Goal: Task Accomplishment & Management: Manage account settings

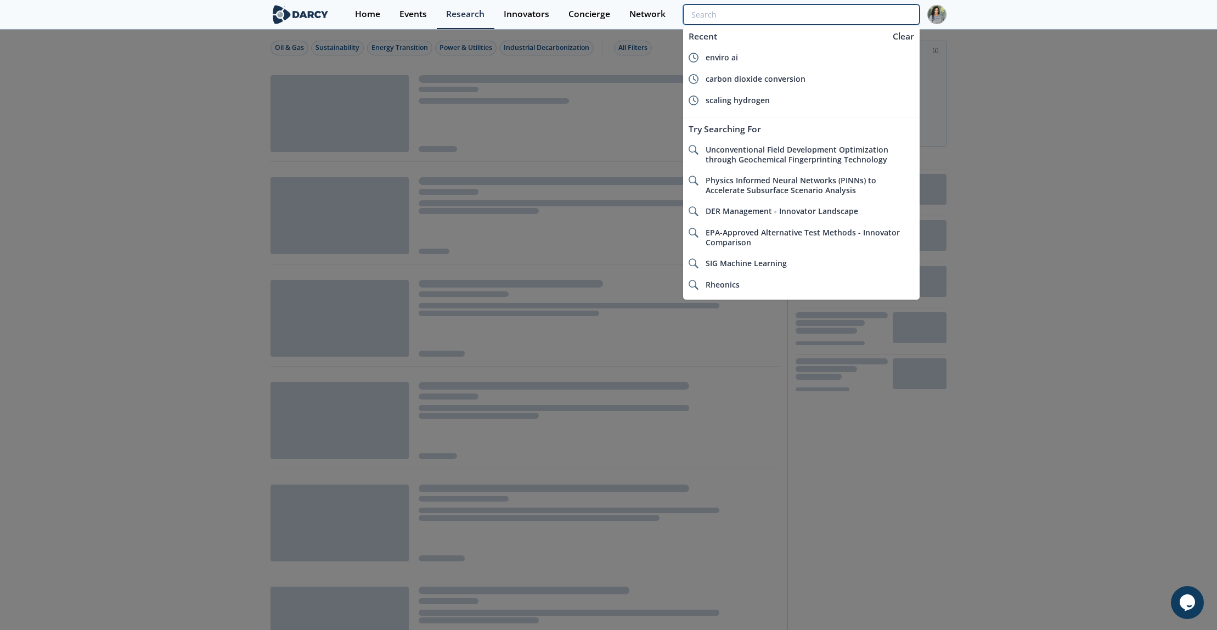
click at [893, 12] on input "search" at bounding box center [801, 14] width 236 height 20
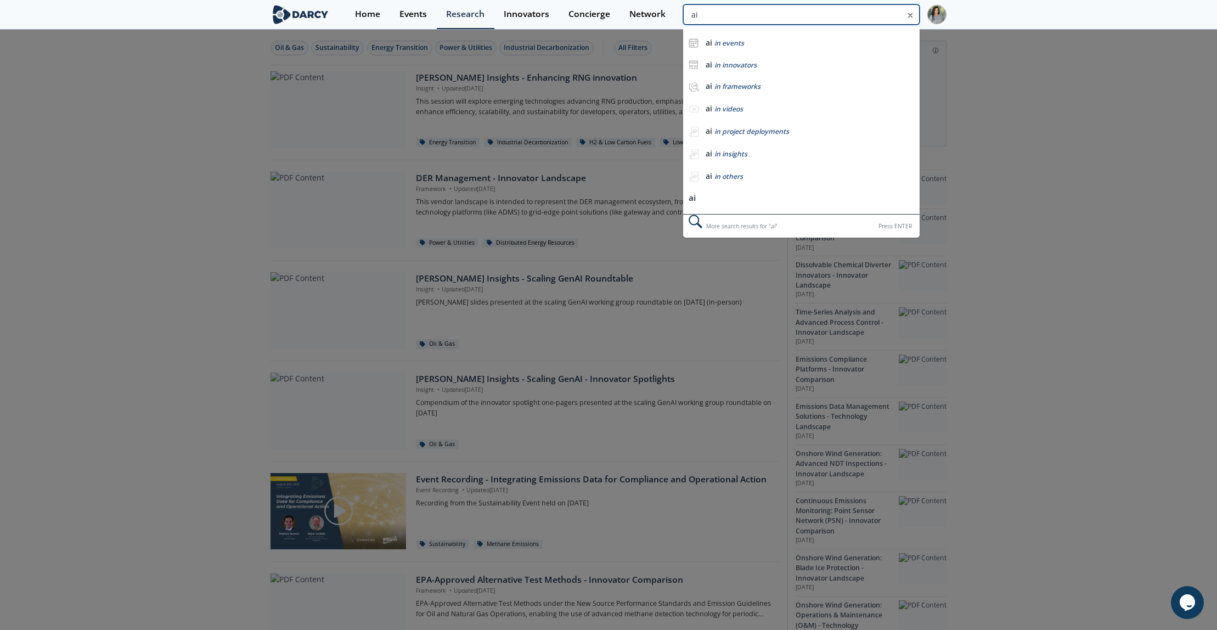
type input "a"
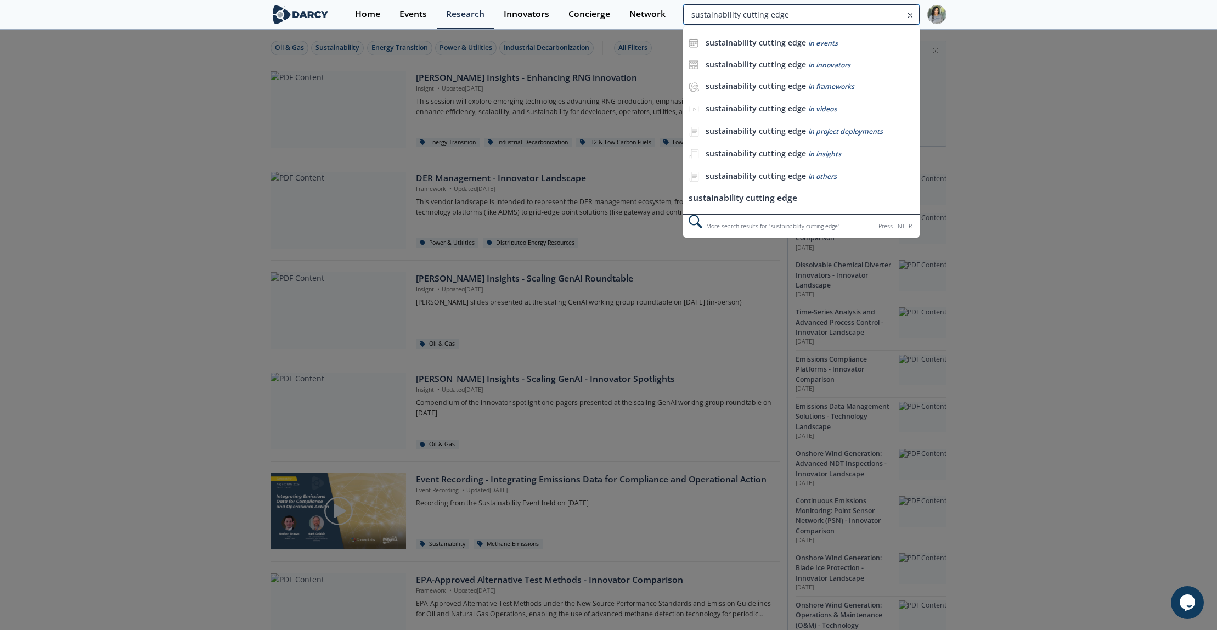
type input "sustainability cutting edge"
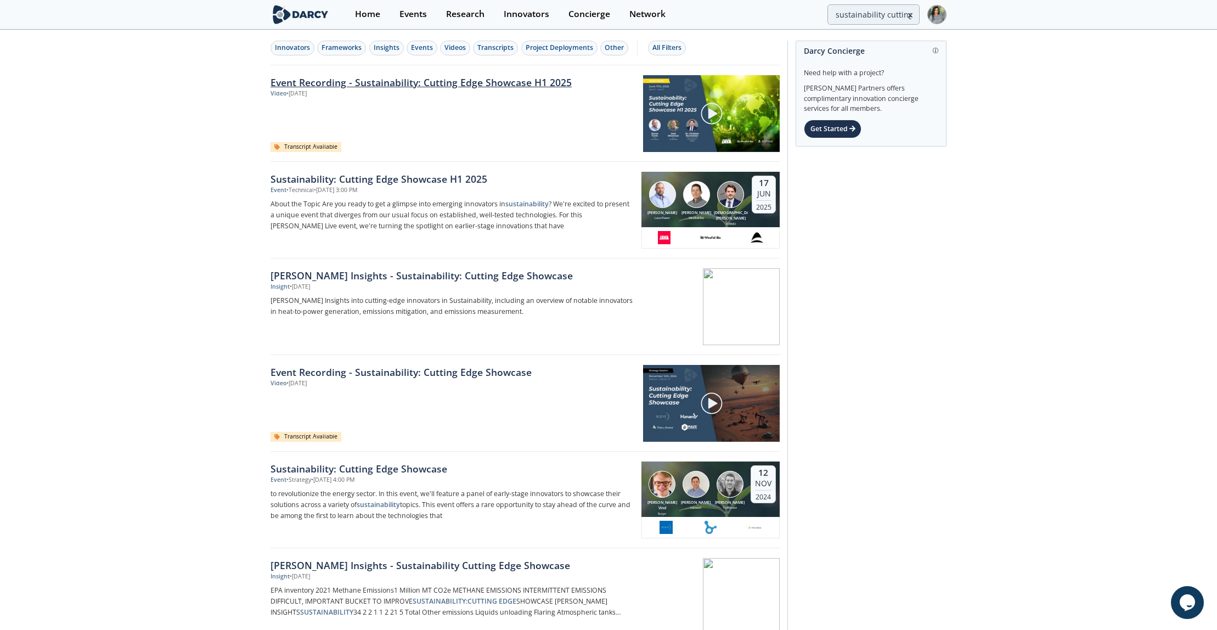
click at [449, 84] on link "Event Recording - Sustainability: Cutting Edge Showcase H1 2025" at bounding box center [452, 82] width 365 height 14
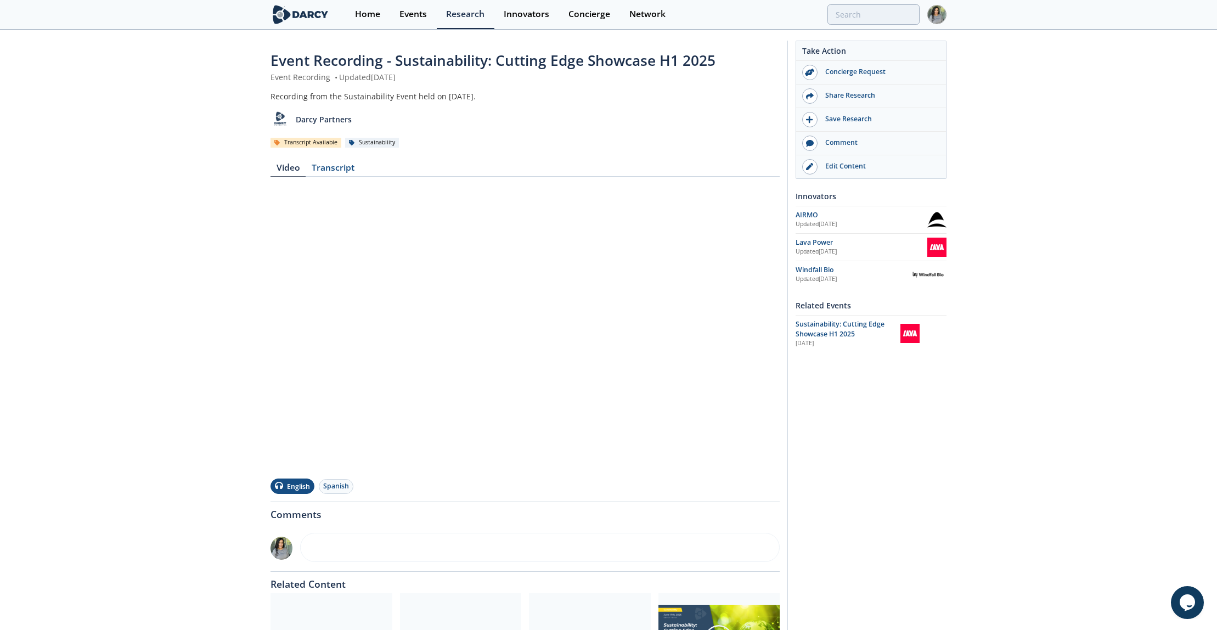
type input "sustainability cutting edge"
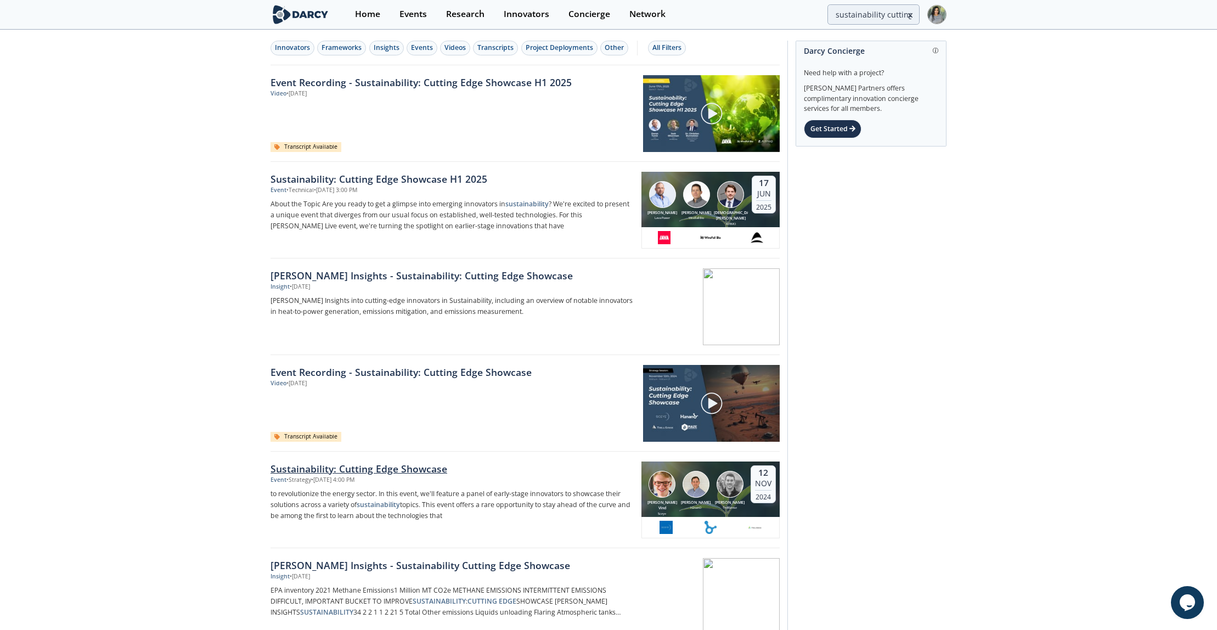
click at [328, 471] on div "Sustainability: Cutting Edge Showcase" at bounding box center [451, 468] width 363 height 14
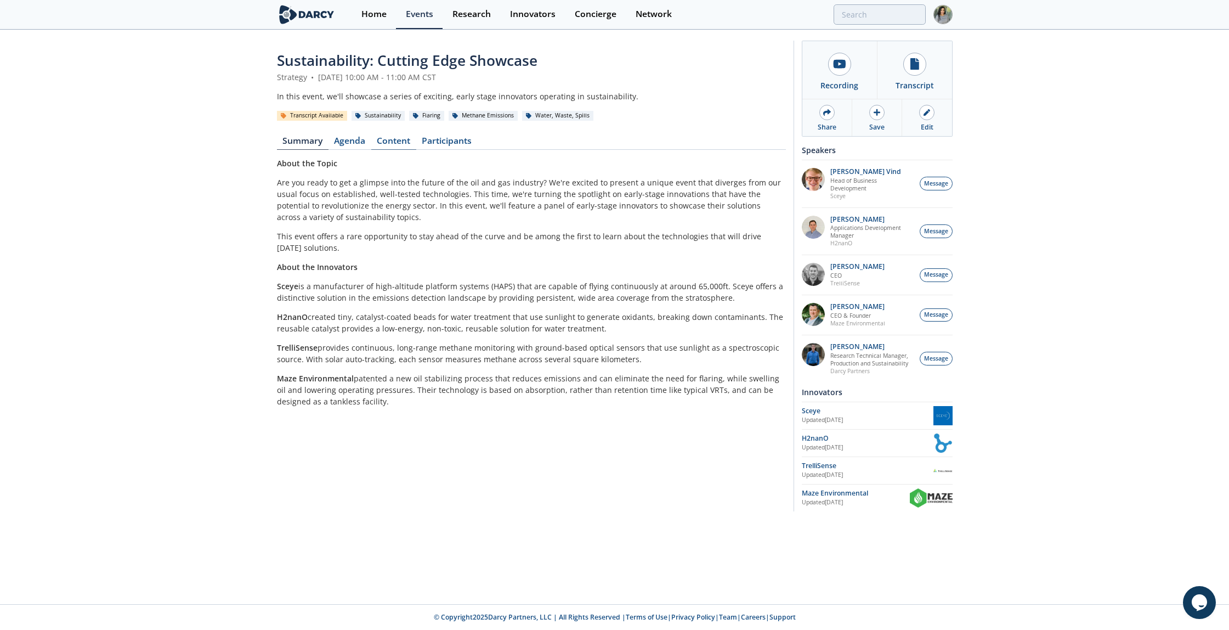
click at [403, 140] on link "Content" at bounding box center [393, 143] width 45 height 13
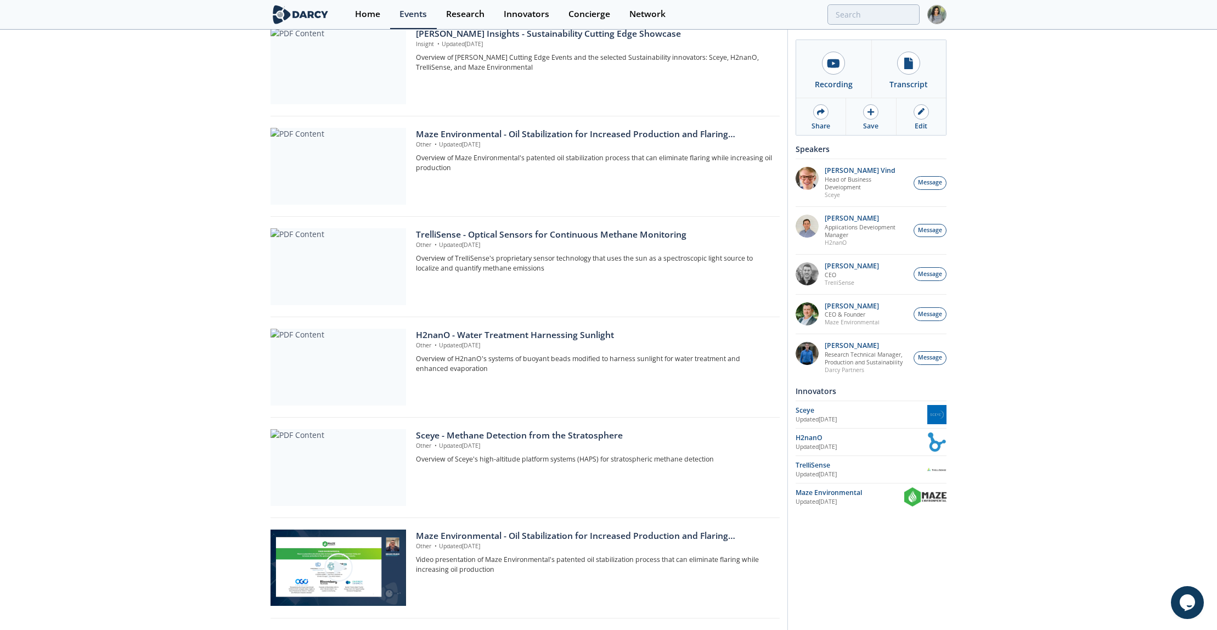
scroll to position [283, 0]
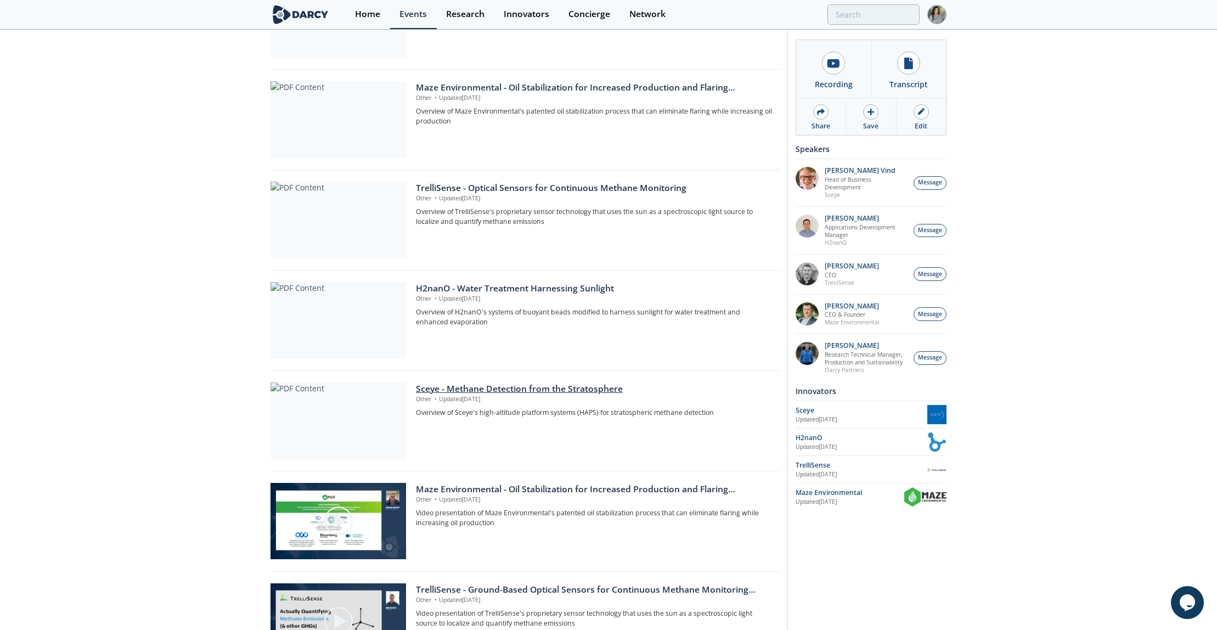
click at [492, 392] on div "Sceye - Methane Detection from the Stratosphere" at bounding box center [594, 388] width 356 height 13
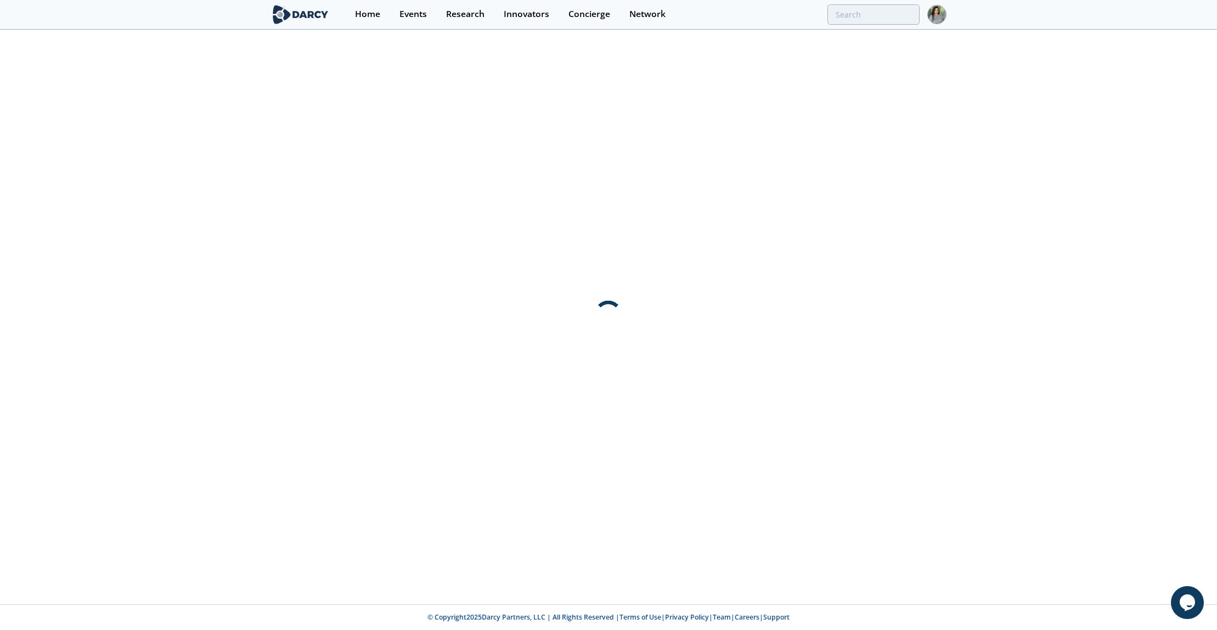
scroll to position [0, 0]
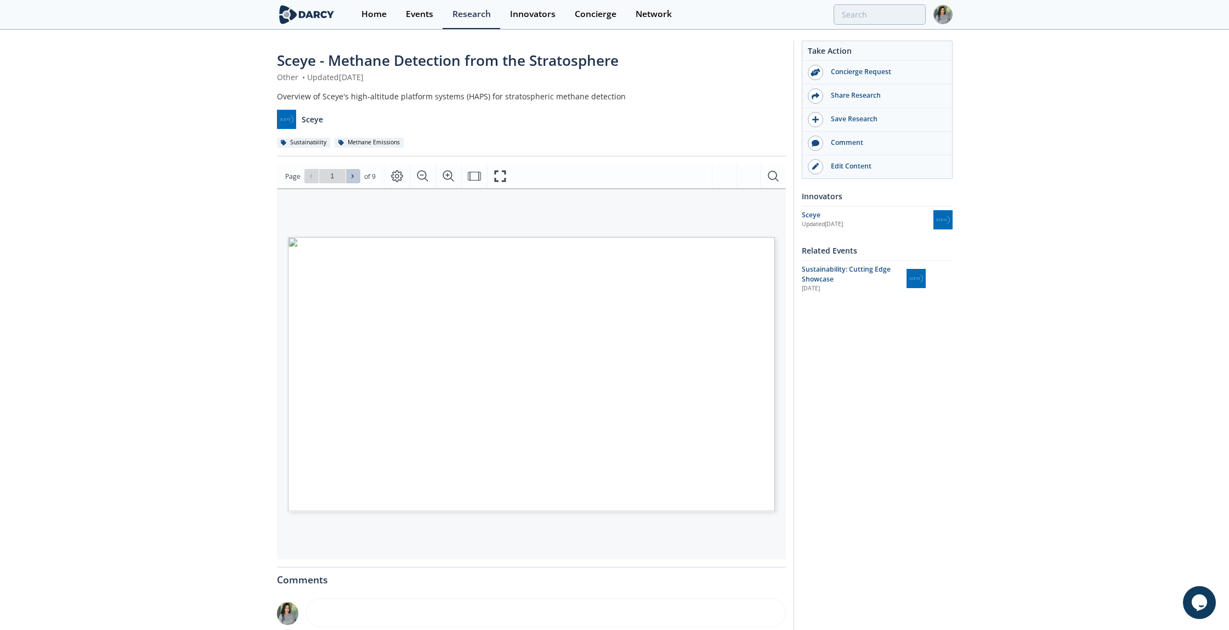
click at [349, 177] on icon at bounding box center [352, 176] width 7 height 7
type input "2"
click at [349, 177] on icon at bounding box center [352, 176] width 7 height 7
type input "3"
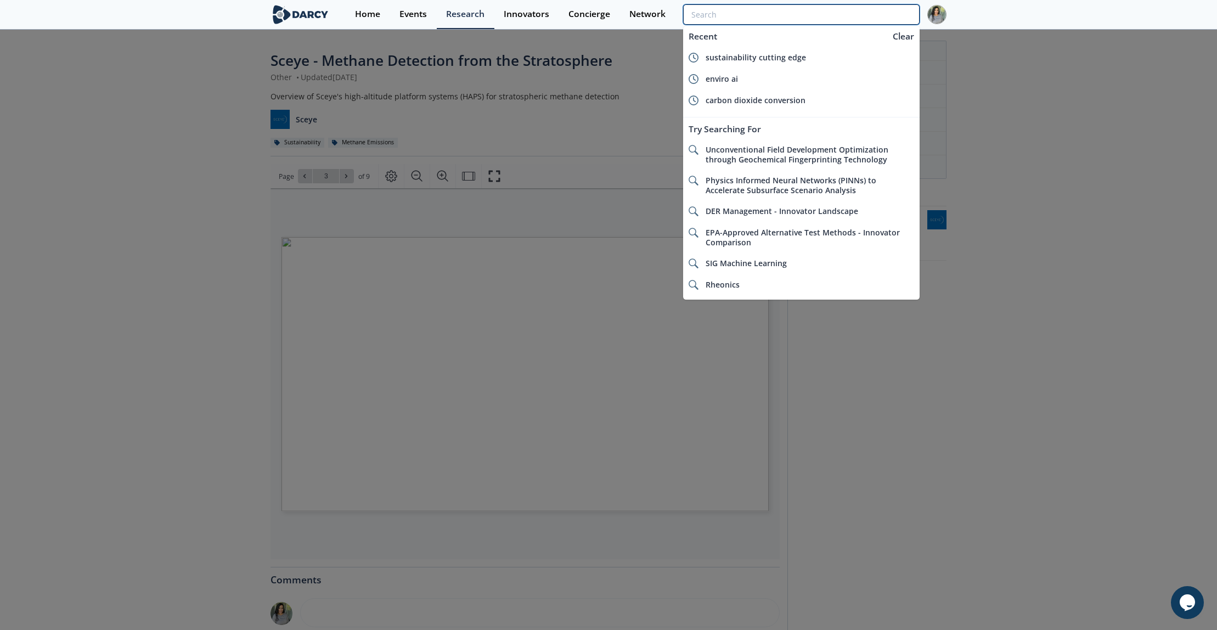
click at [902, 13] on input "search" at bounding box center [801, 14] width 236 height 20
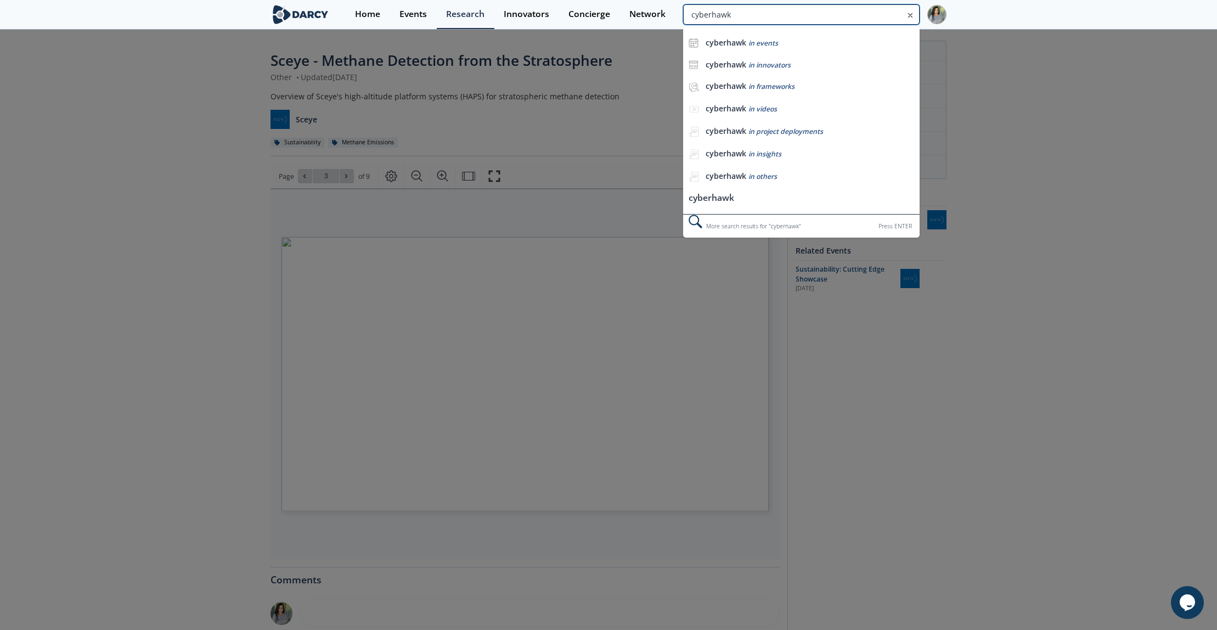
type input "cyberhawk"
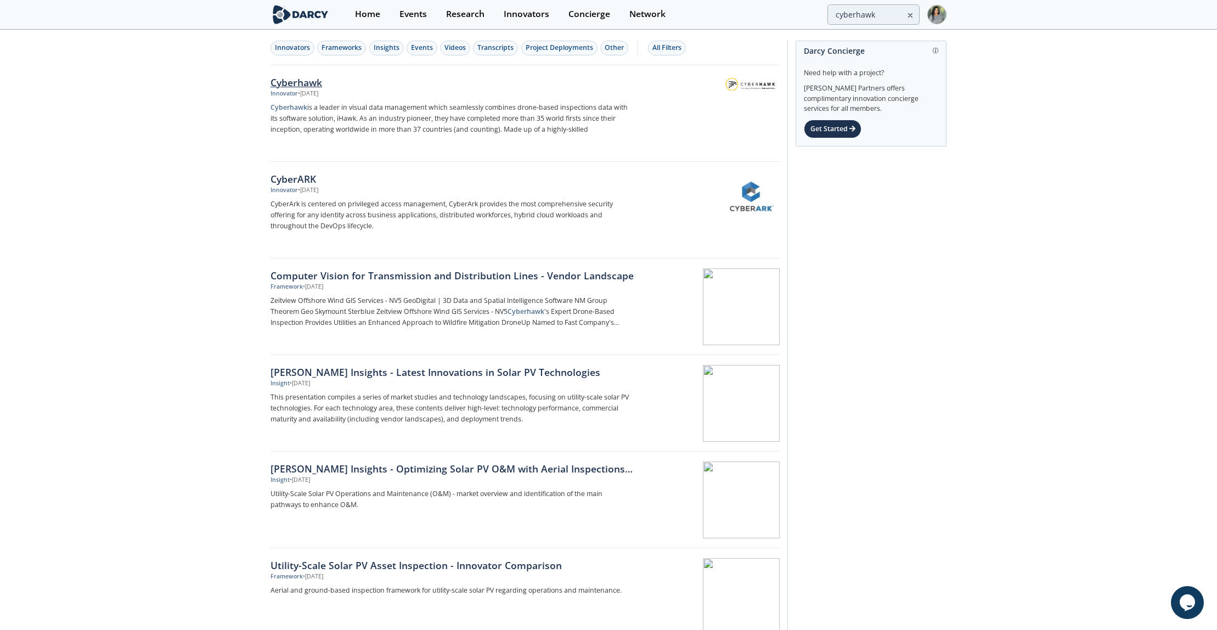
click at [308, 85] on div "Cyberhawk" at bounding box center [451, 82] width 363 height 14
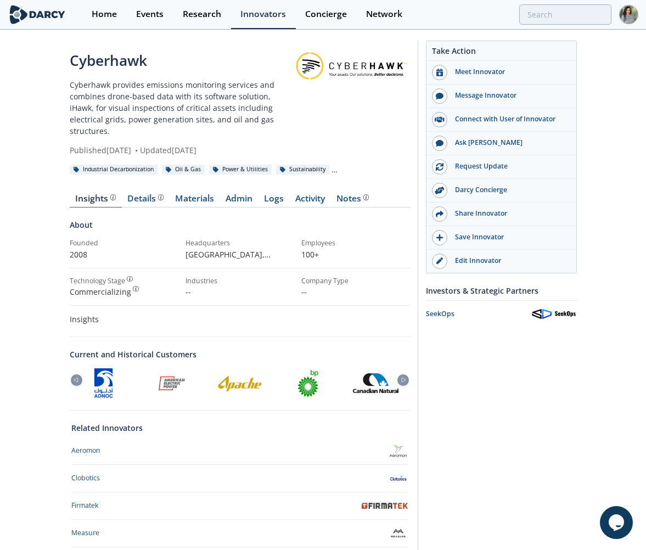
click at [287, 98] on p "Cyberhawk provides emissions monitoring services and combines drone-based data …" at bounding box center [181, 108] width 223 height 58
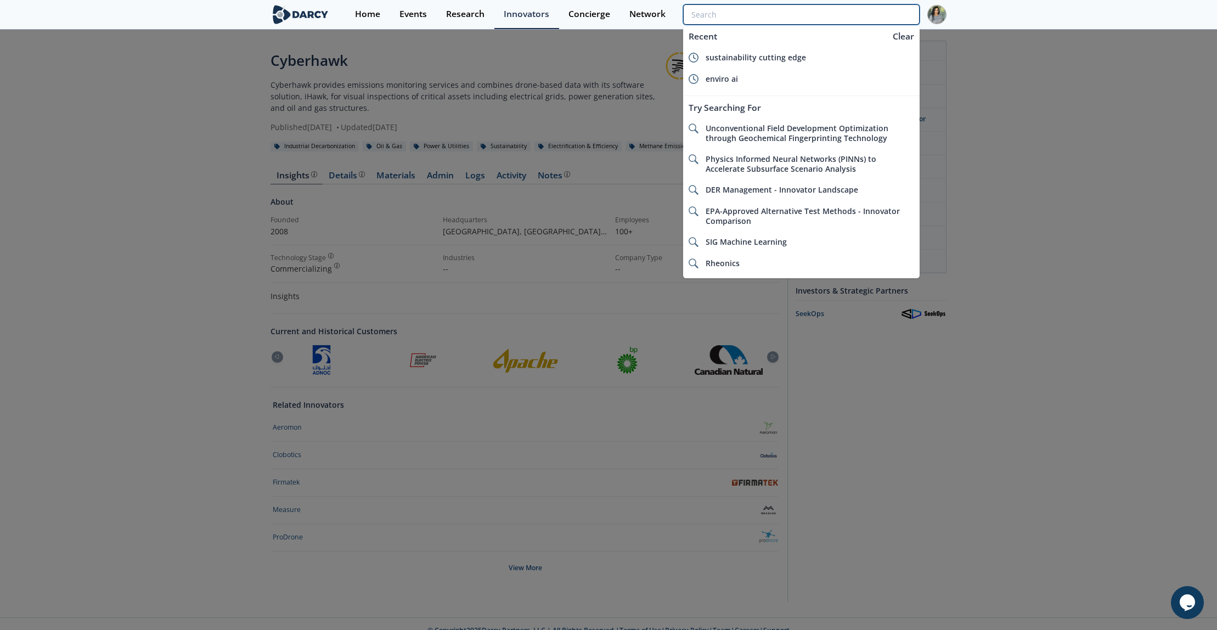
click at [865, 18] on input "search" at bounding box center [801, 14] width 236 height 20
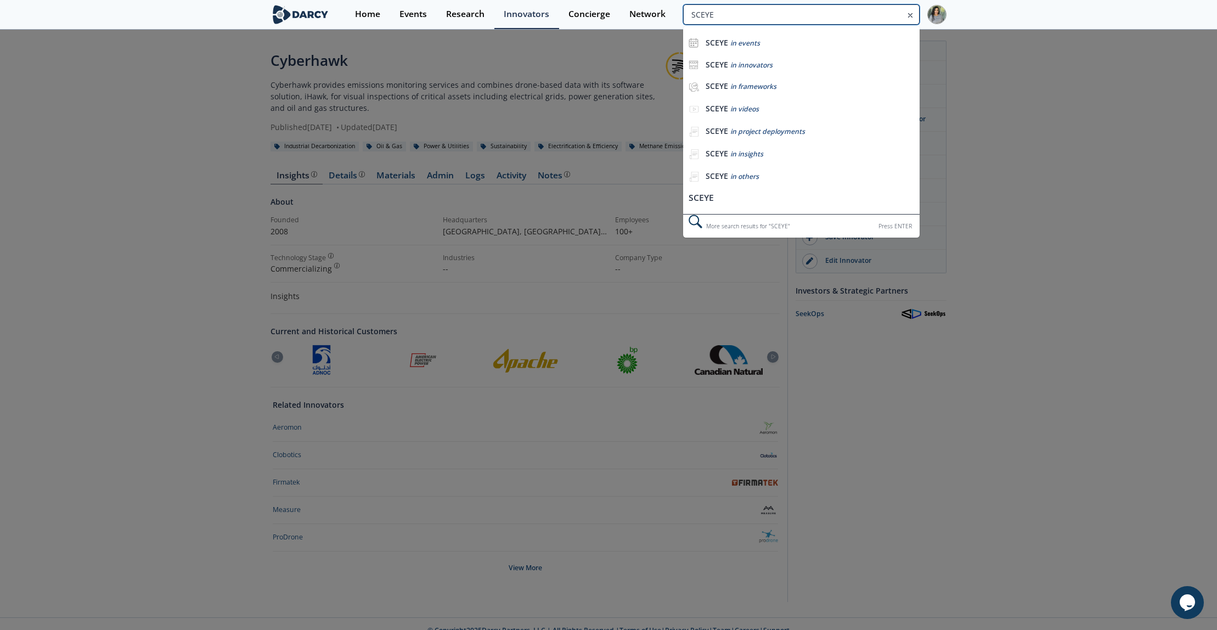
type input "SCEYE"
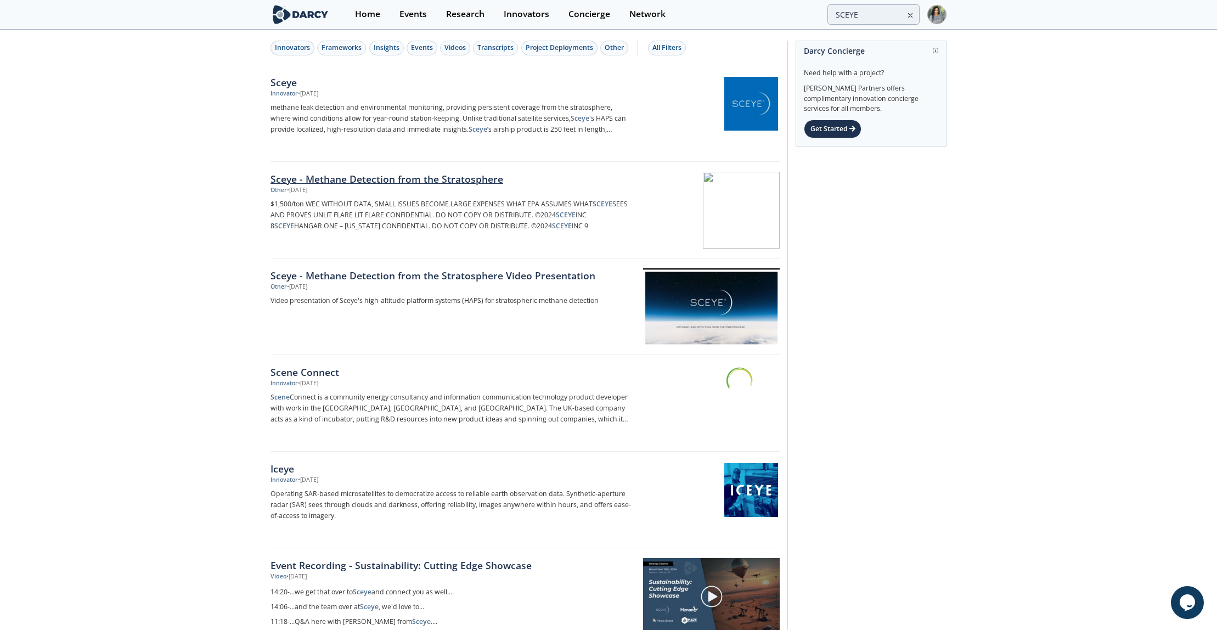
click at [353, 172] on div "Sceye - Methane Detection from the Stratosphere" at bounding box center [451, 179] width 363 height 14
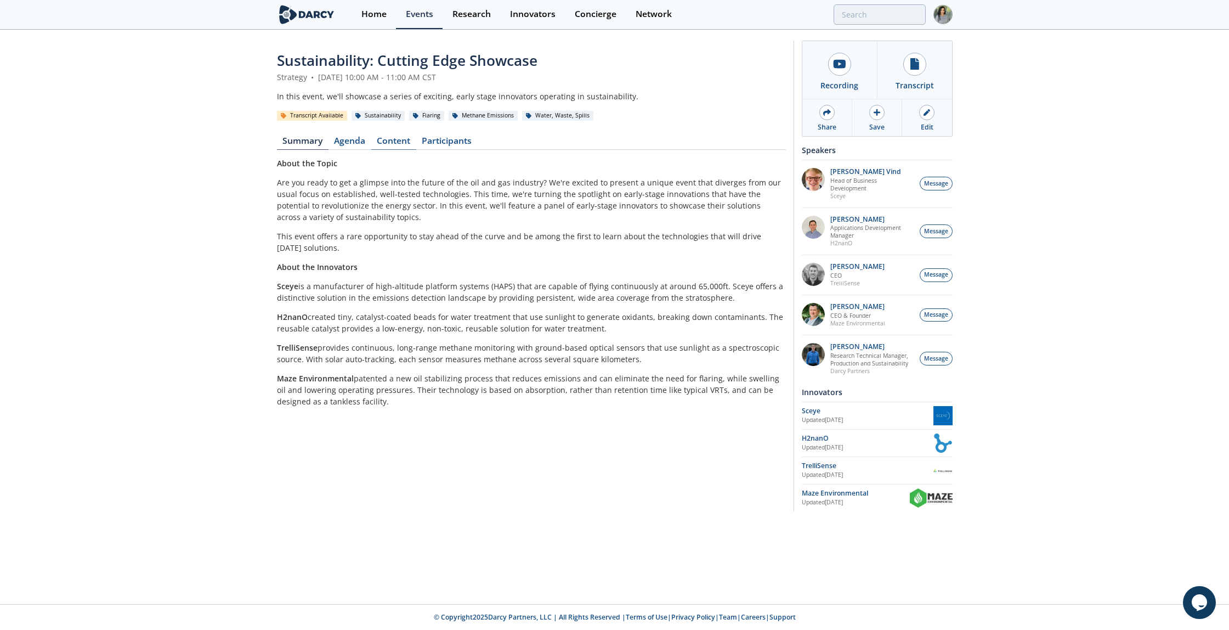
click at [393, 147] on link "Content" at bounding box center [393, 143] width 45 height 13
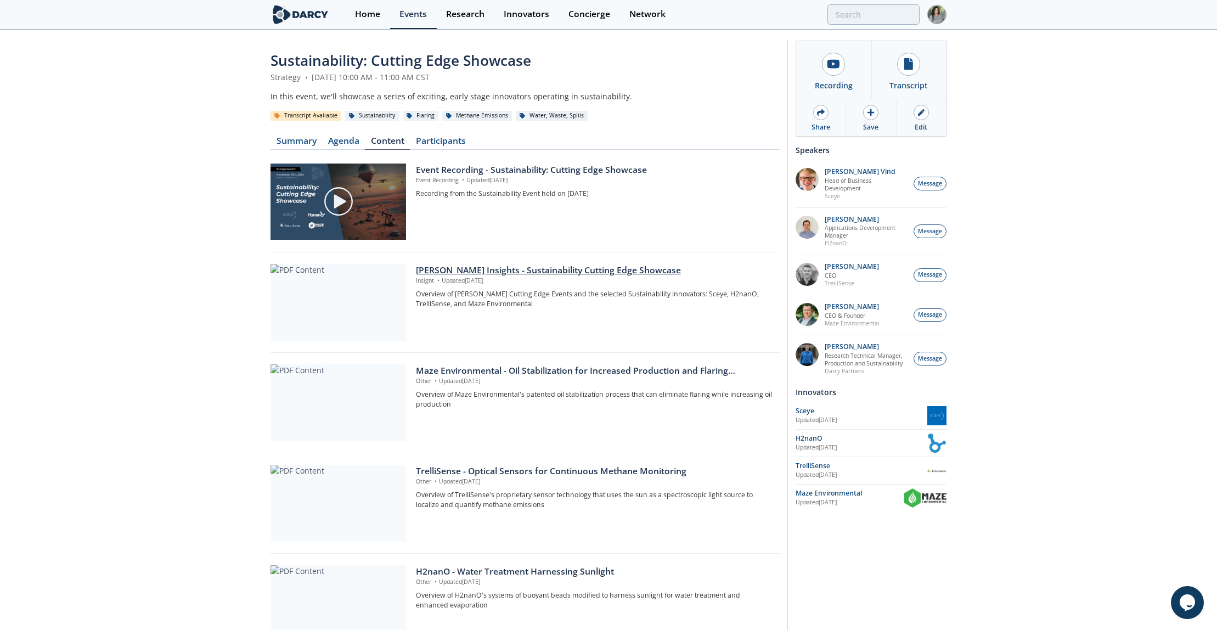
click at [533, 264] on div "[PERSON_NAME] Insights - Sustainability Cutting Edge Showcase" at bounding box center [594, 270] width 356 height 13
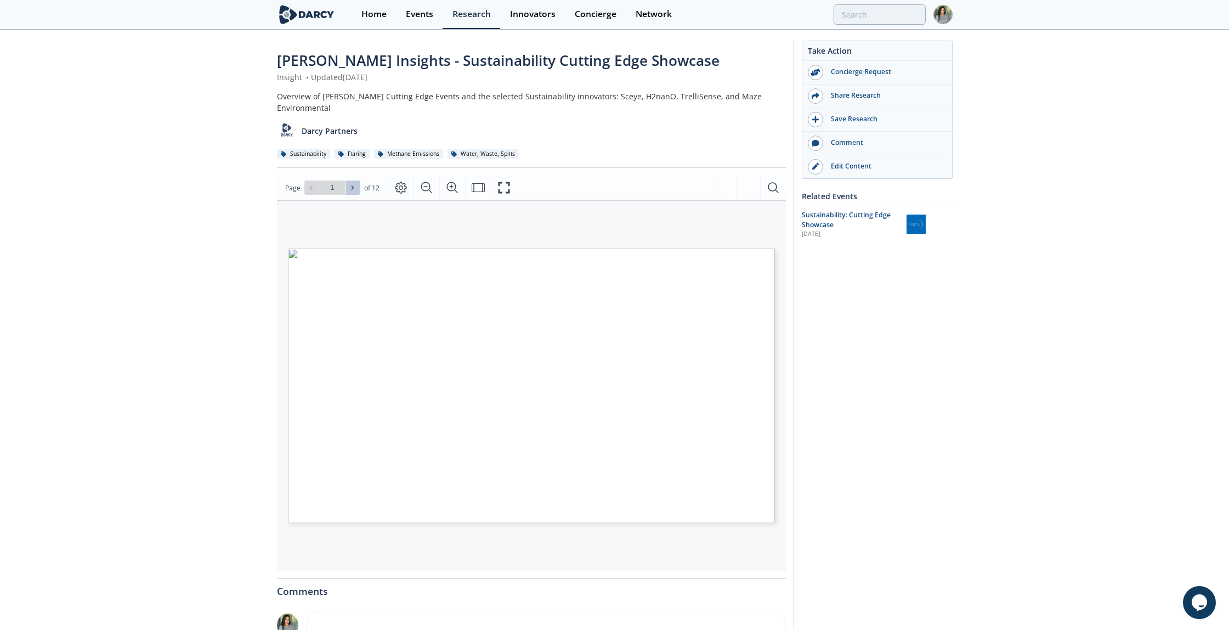
click at [346, 180] on button at bounding box center [353, 187] width 14 height 14
type input "2"
click at [346, 180] on button at bounding box center [353, 187] width 14 height 14
type input "3"
click at [346, 180] on button at bounding box center [353, 187] width 14 height 14
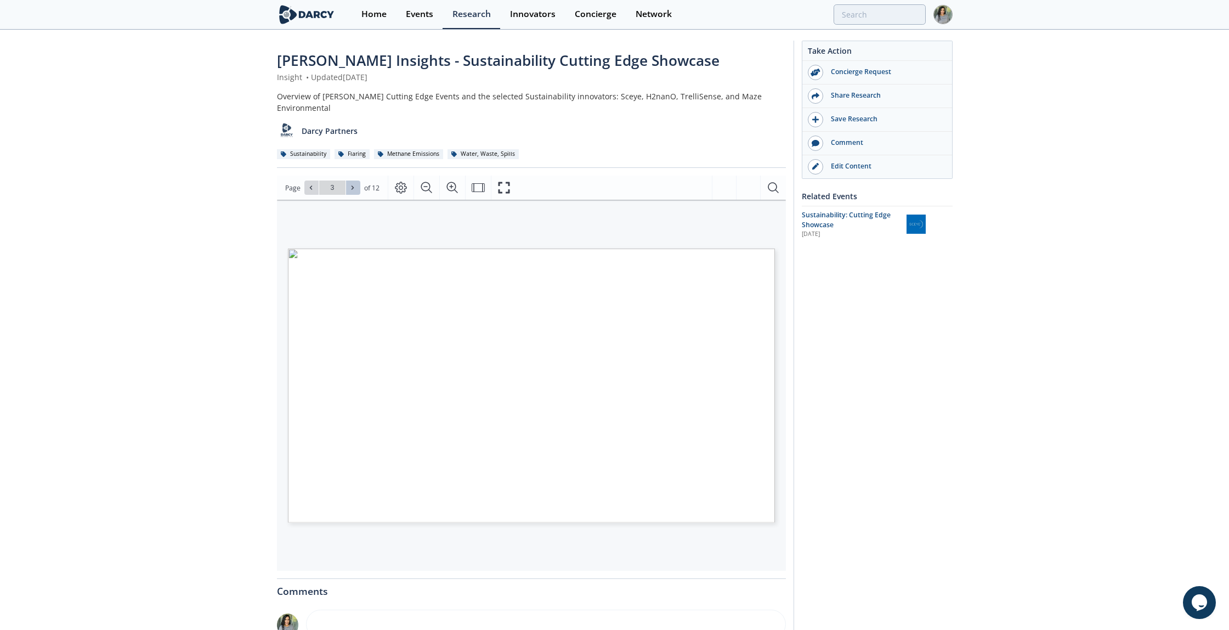
type input "4"
click at [346, 180] on button at bounding box center [353, 187] width 14 height 14
type input "5"
click at [346, 180] on button at bounding box center [353, 187] width 14 height 14
type input "6"
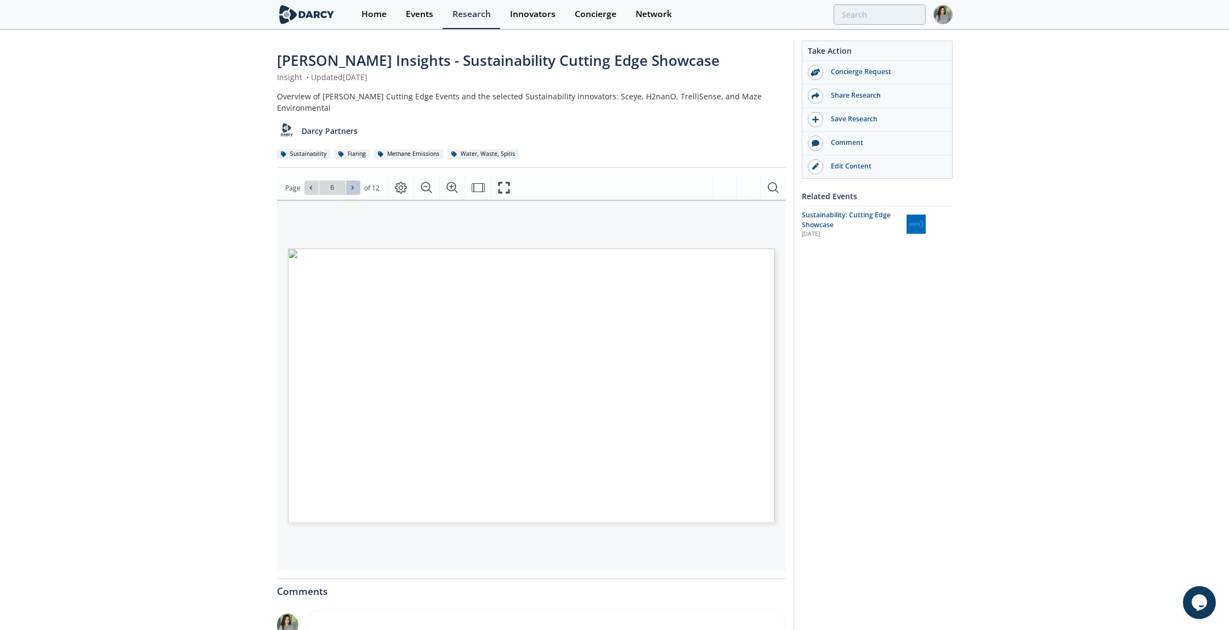
click at [346, 180] on button at bounding box center [353, 187] width 14 height 14
type input "7"
click at [346, 180] on button at bounding box center [353, 187] width 14 height 14
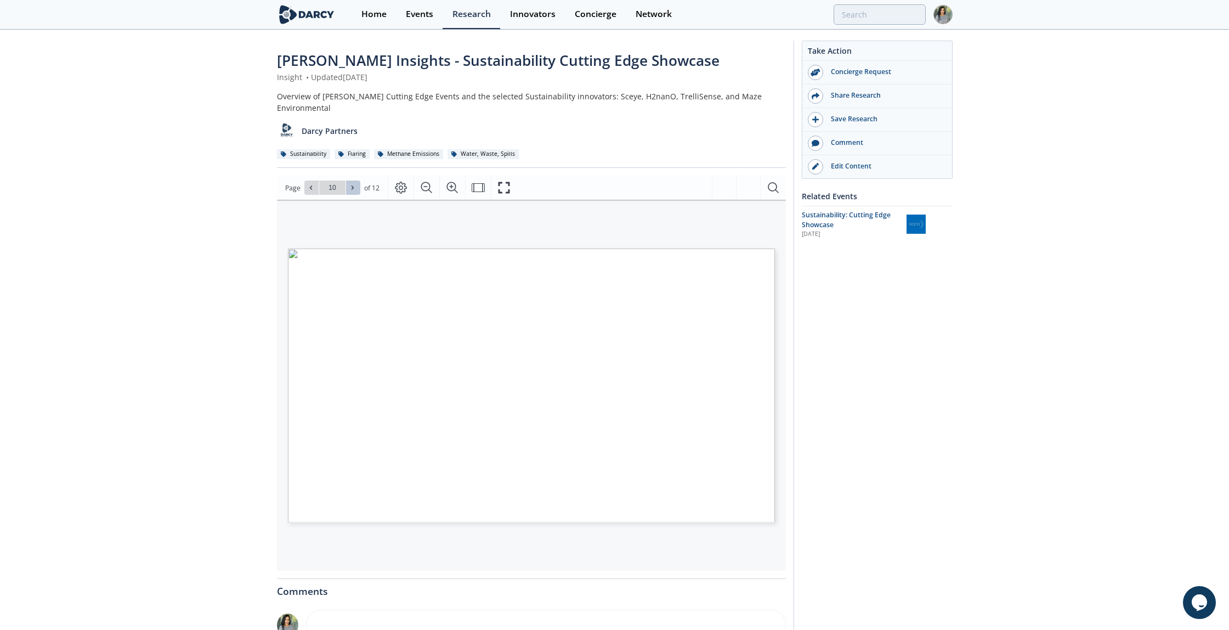
click at [346, 180] on button at bounding box center [353, 187] width 14 height 14
type input "12"
click at [346, 180] on div "Go to Page 12" at bounding box center [332, 187] width 56 height 14
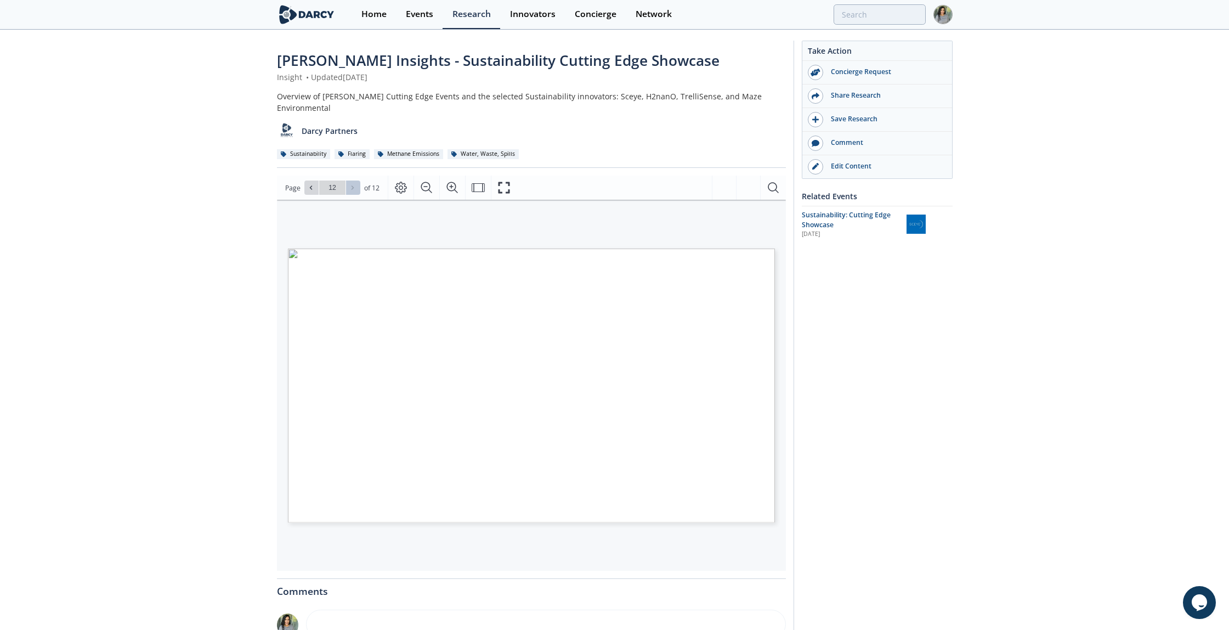
click at [346, 180] on div "Go to Page 12" at bounding box center [332, 187] width 56 height 14
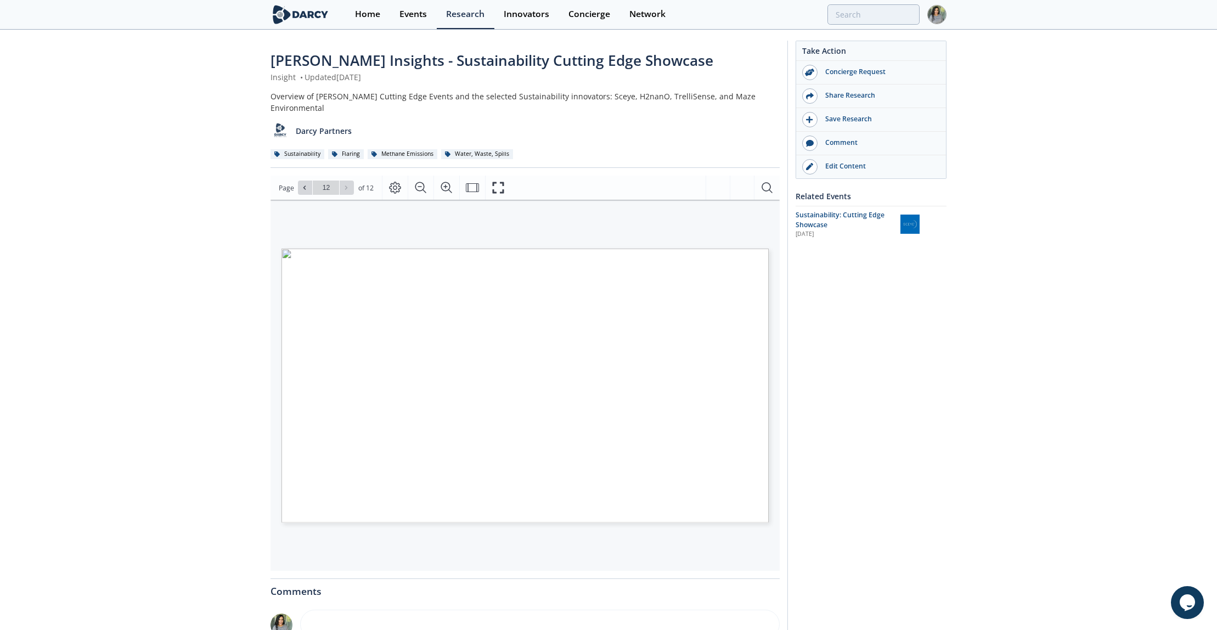
click at [886, 29] on section "Home Events Research Innovators Concierge Network" at bounding box center [608, 15] width 1217 height 30
click at [878, 18] on input "search" at bounding box center [801, 14] width 236 height 20
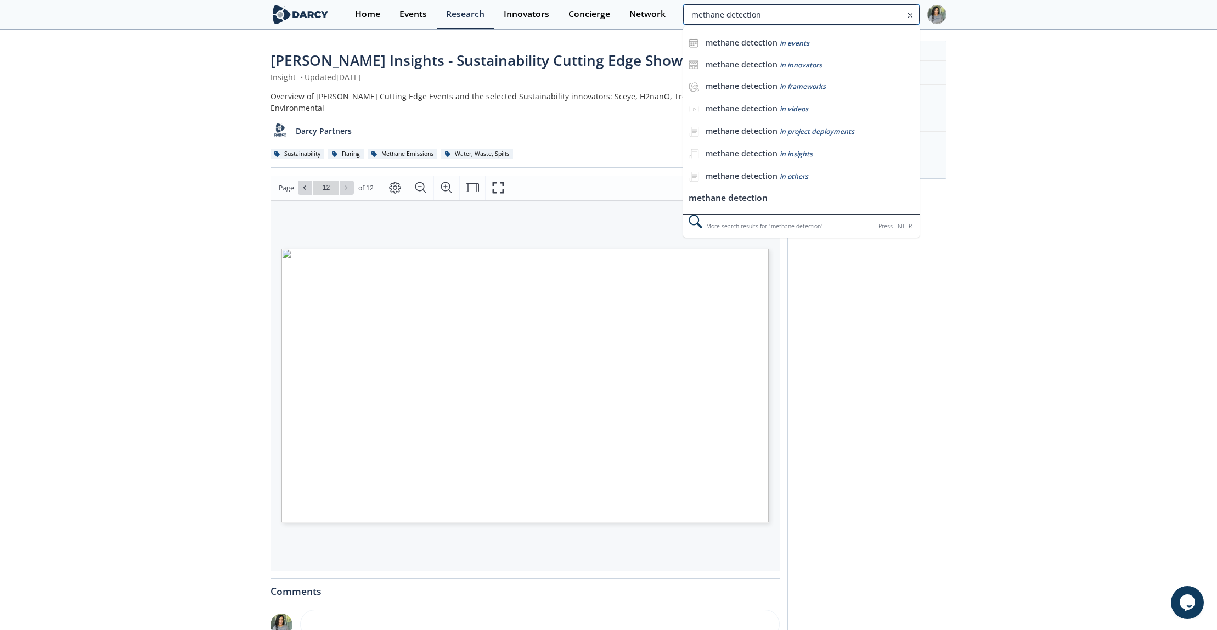
type input "methane detection"
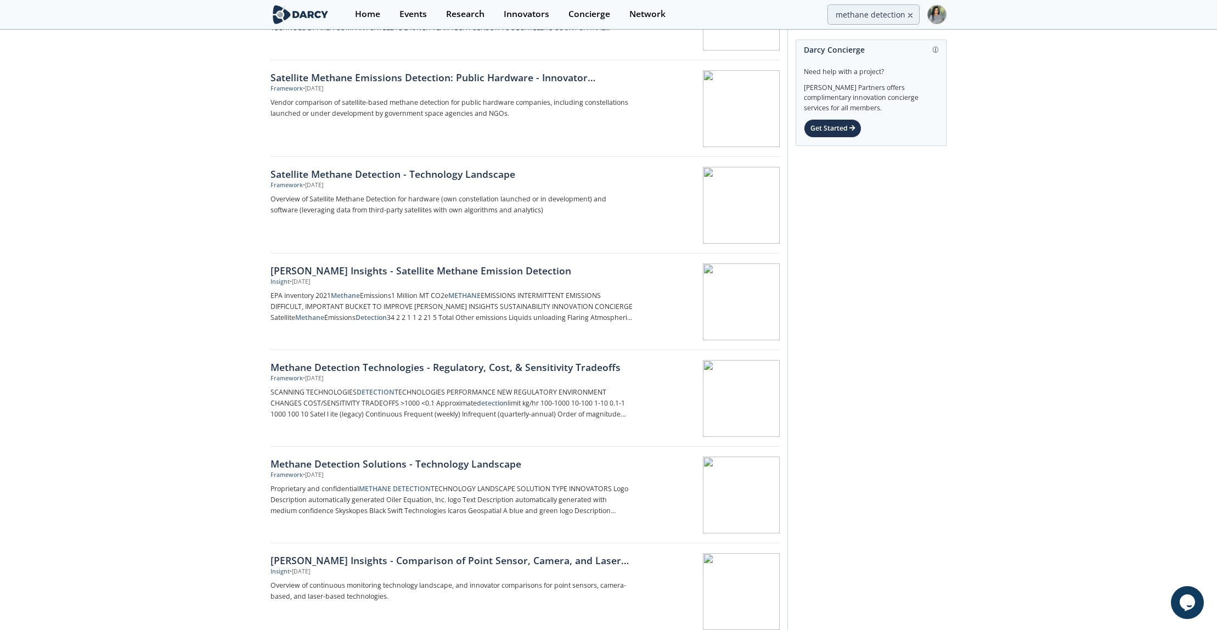
scroll to position [875, 0]
click at [360, 455] on div "Methane Detection Solutions - Technology Landscape" at bounding box center [451, 462] width 363 height 14
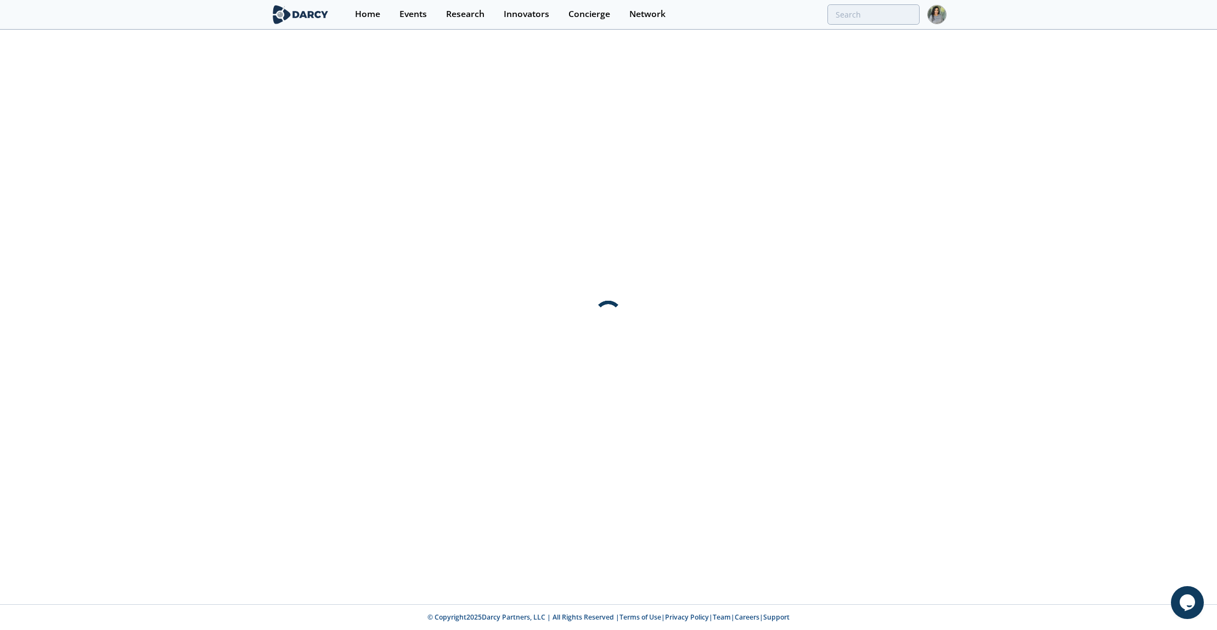
scroll to position [0, 0]
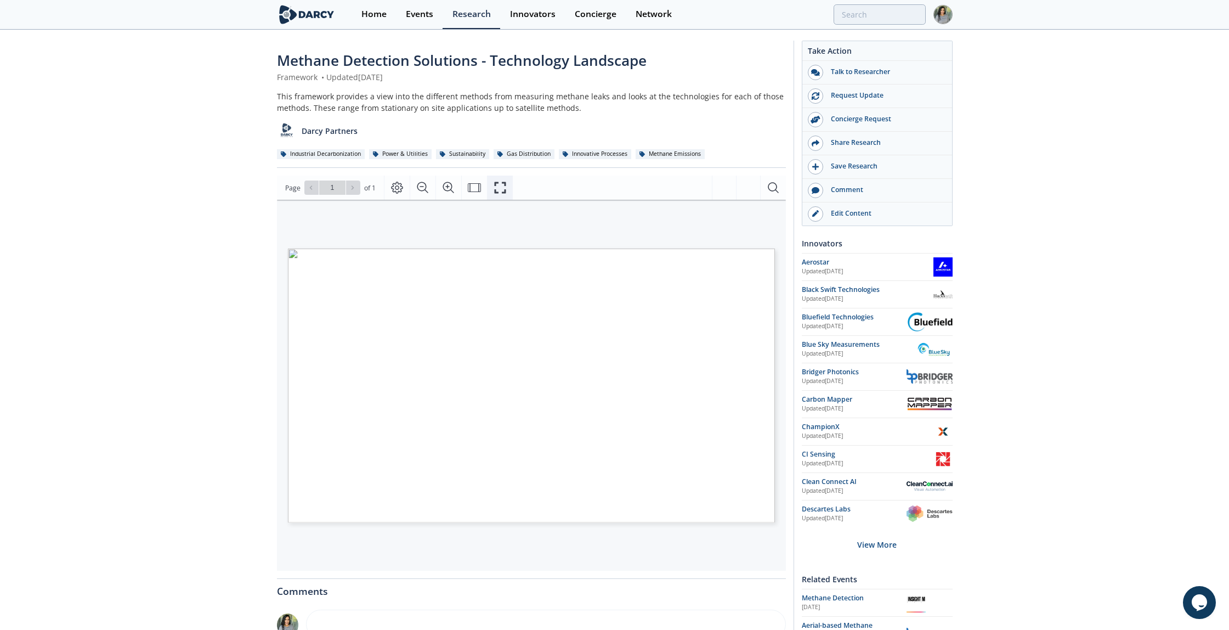
click at [503, 184] on icon "Fullscreen" at bounding box center [500, 187] width 13 height 13
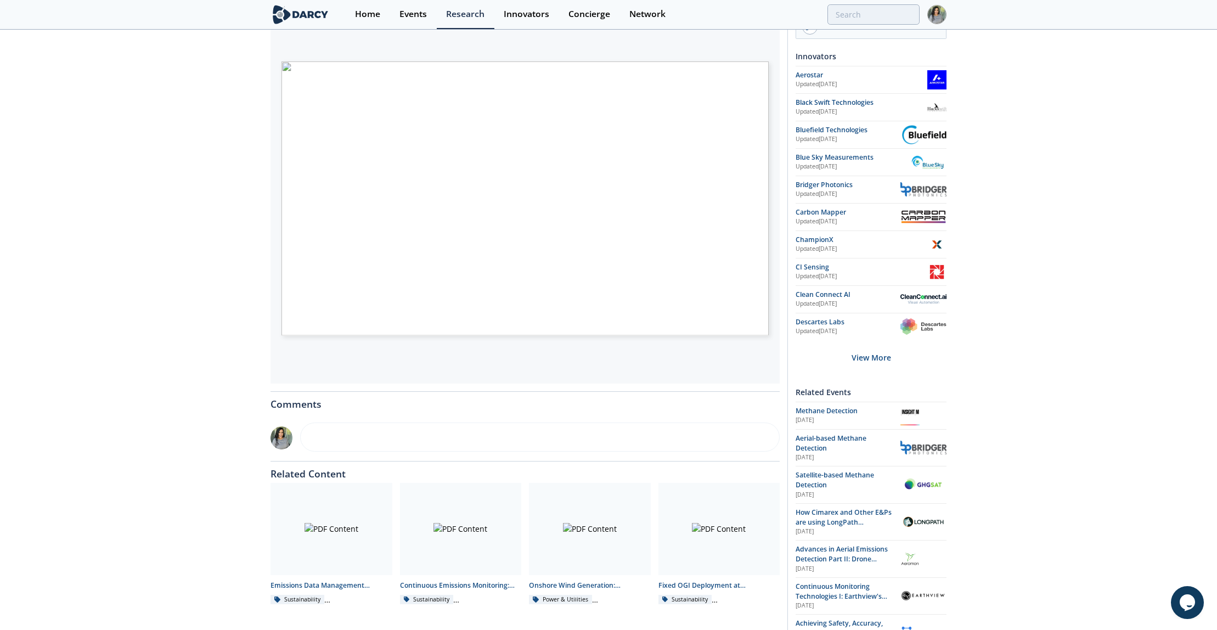
scroll to position [189, 0]
click at [867, 349] on div "View More" at bounding box center [870, 355] width 151 height 35
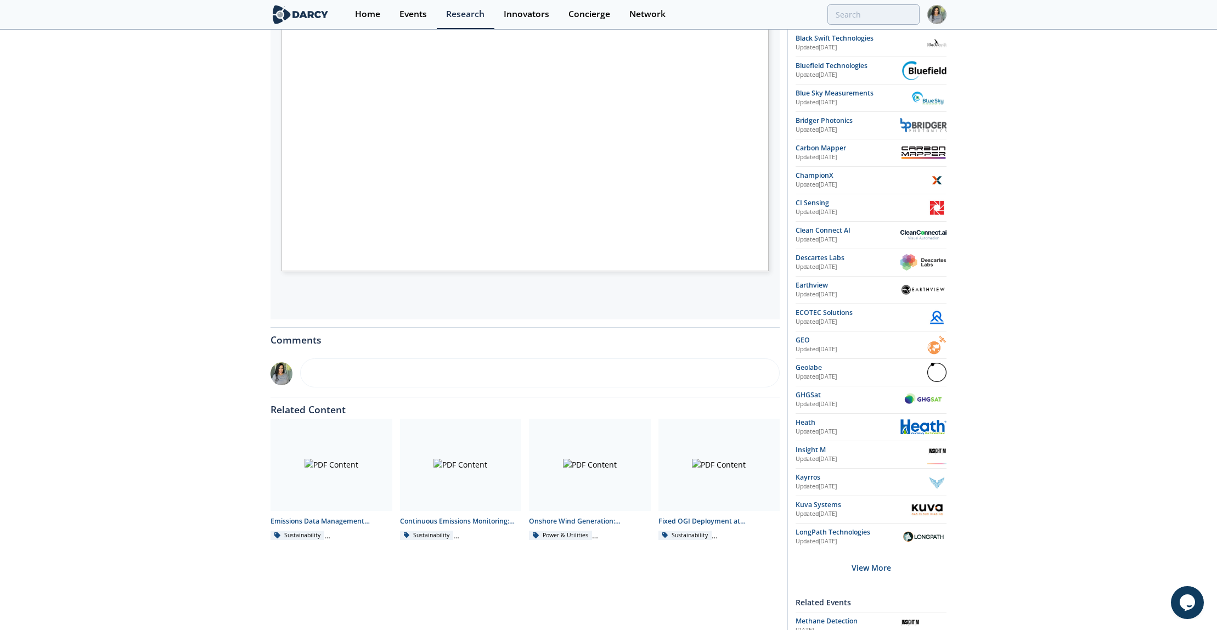
scroll to position [0, 0]
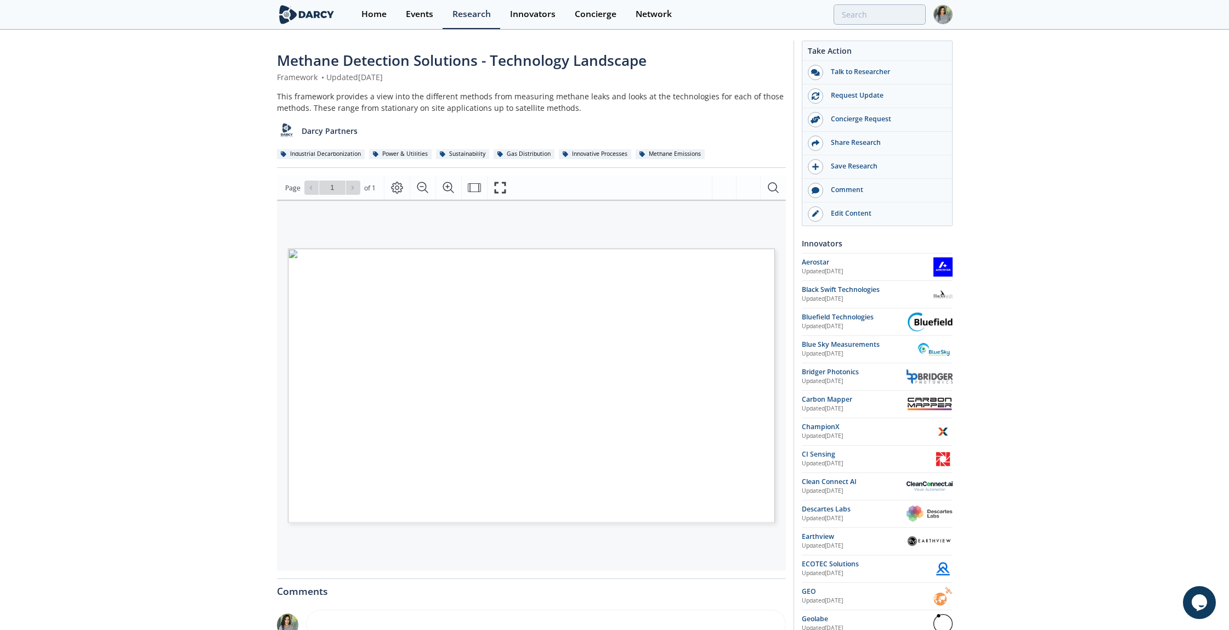
click at [471, 346] on span "Page 1" at bounding box center [969, 614] width 1137 height 583
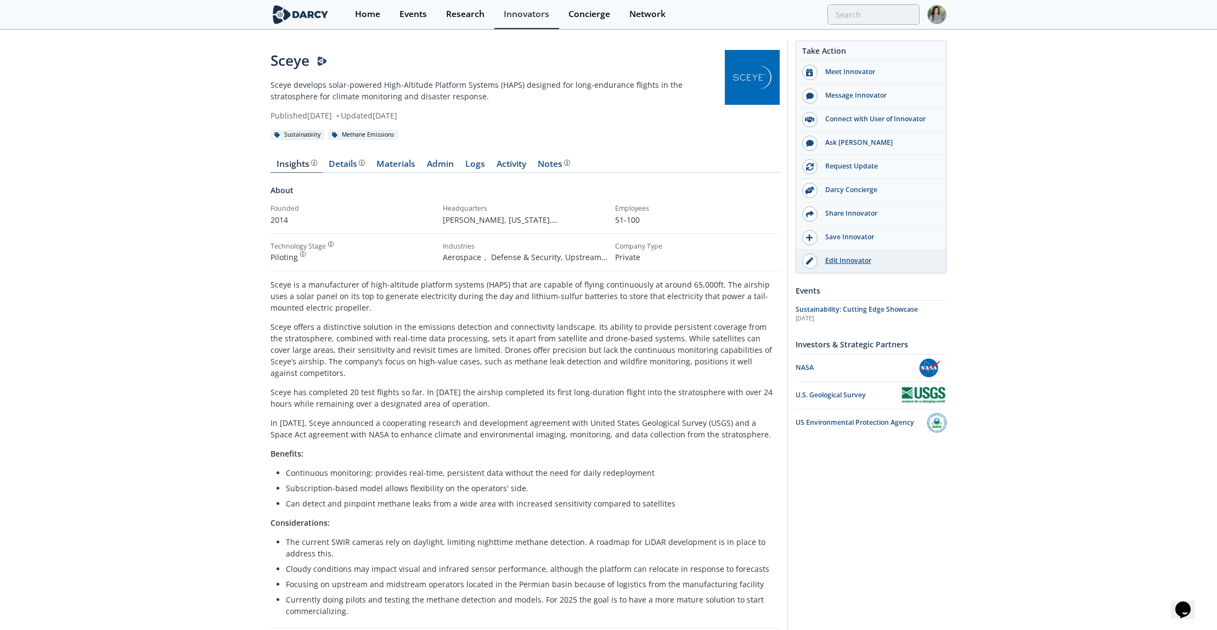
click at [837, 263] on div "Edit Innovator" at bounding box center [878, 261] width 123 height 10
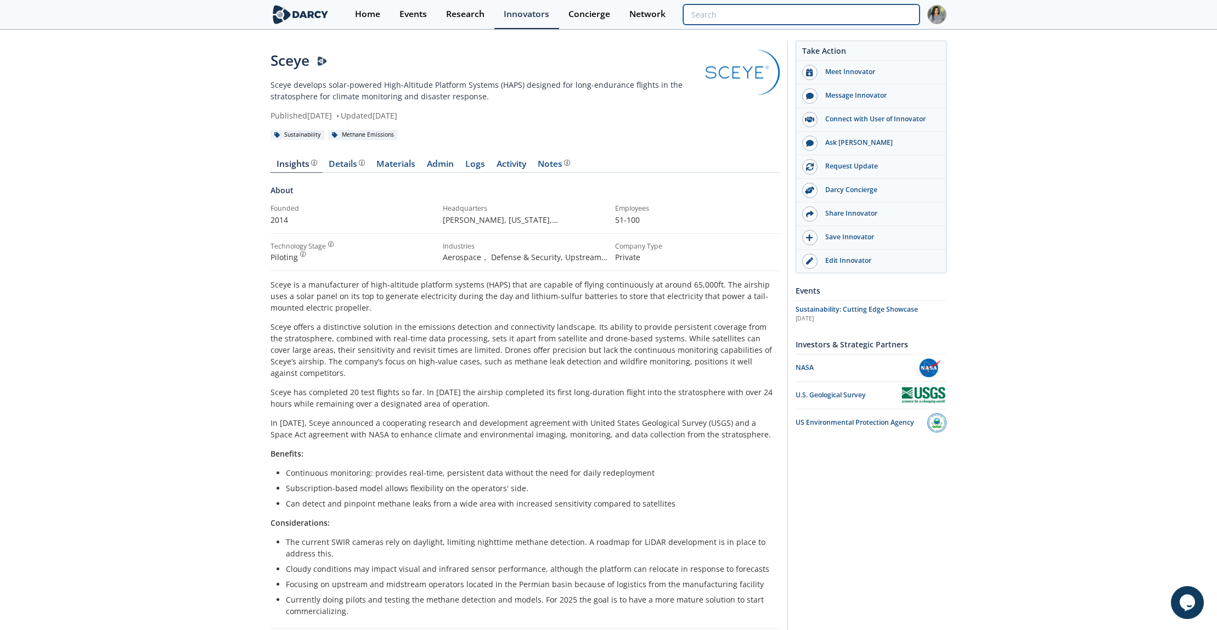
click at [847, 15] on input "search" at bounding box center [801, 14] width 236 height 20
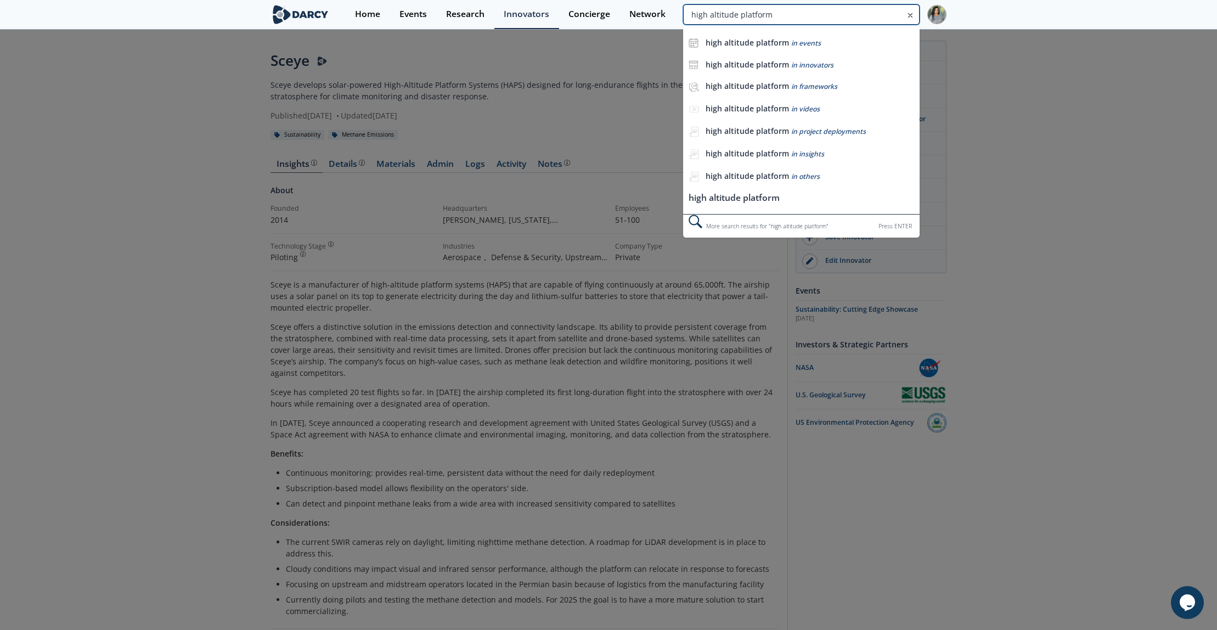
type input "high altitude platform"
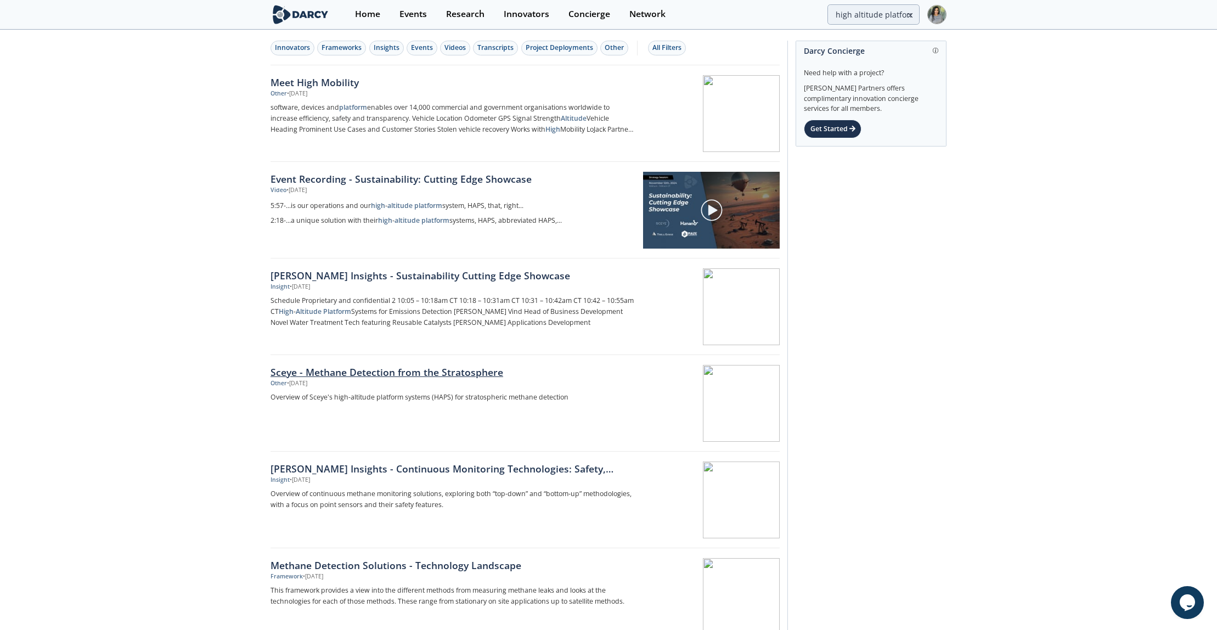
click at [370, 376] on div "Sceye - Methane Detection from the Stratosphere" at bounding box center [451, 372] width 363 height 14
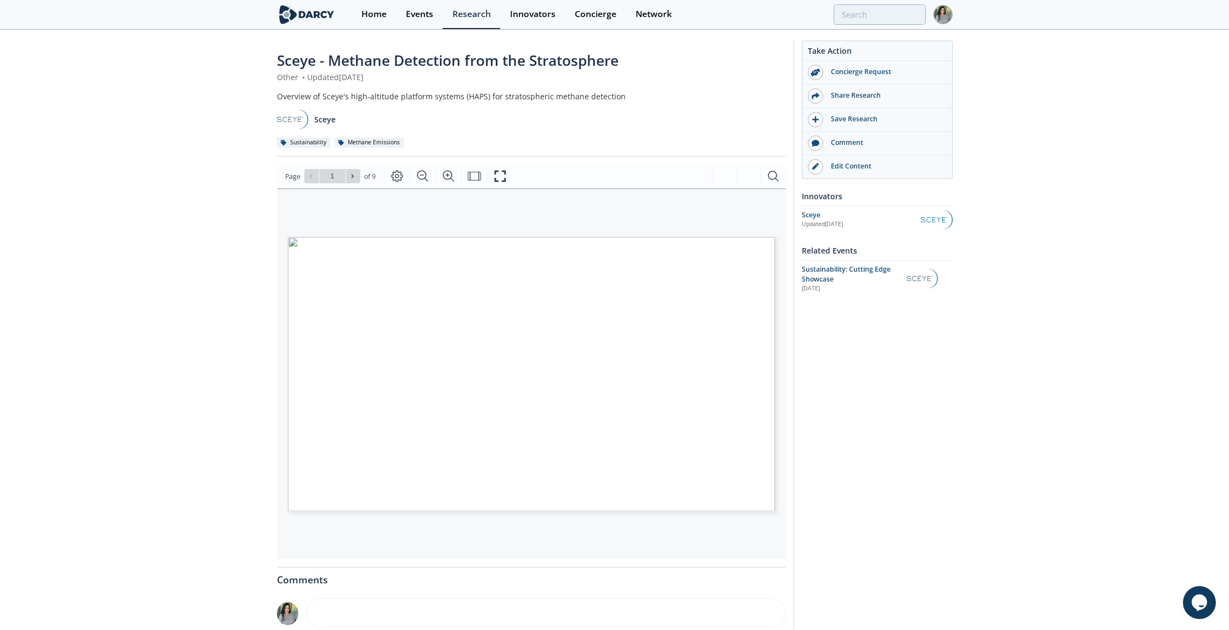
click at [349, 186] on div "Page Go to Page 1 of 9 1 / 9" at bounding box center [531, 176] width 509 height 24
click at [351, 174] on icon at bounding box center [352, 176] width 7 height 7
type input "2"
click at [316, 330] on span "Page 2" at bounding box center [876, 619] width 1137 height 583
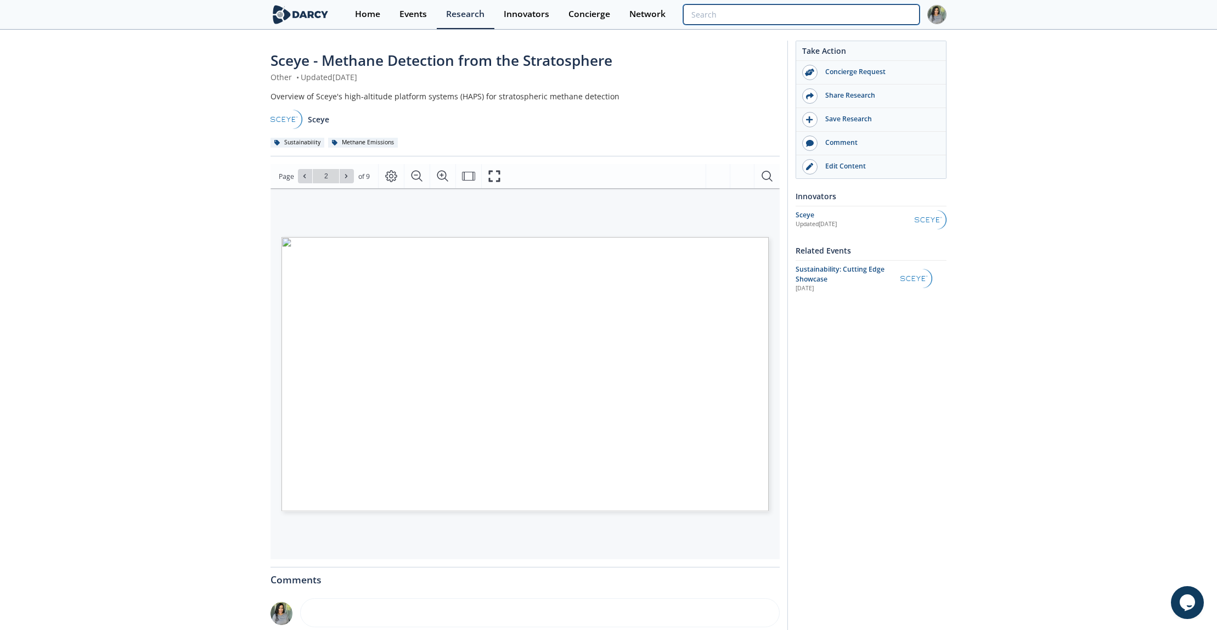
click at [853, 13] on input "search" at bounding box center [801, 14] width 236 height 20
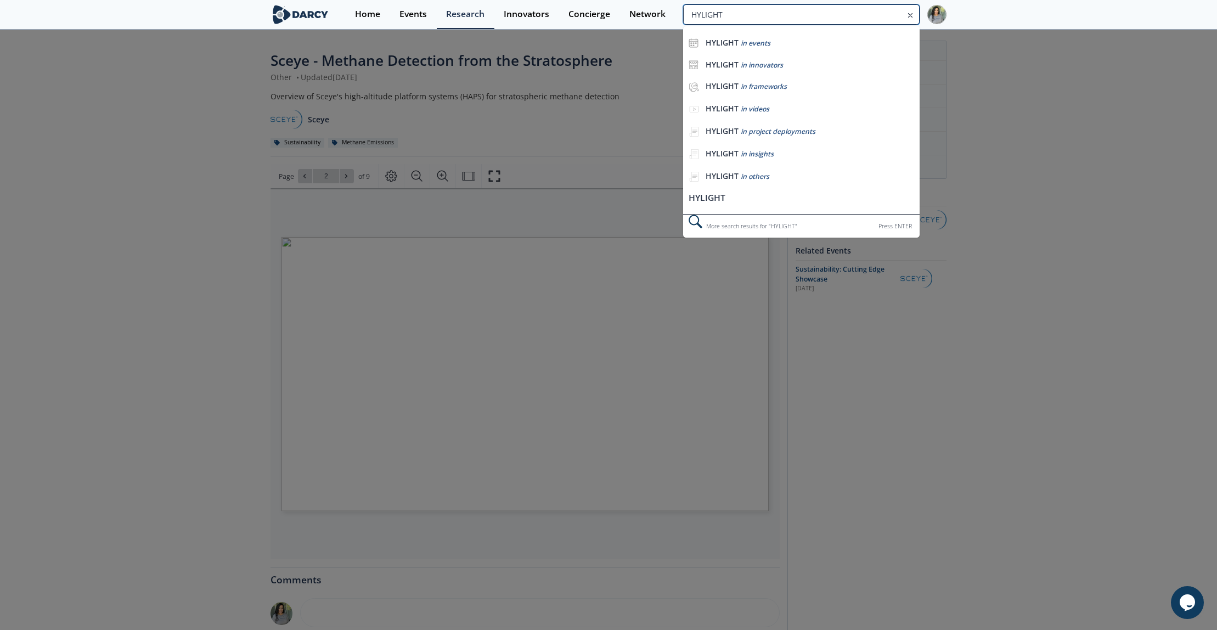
type input "HYLIGHT"
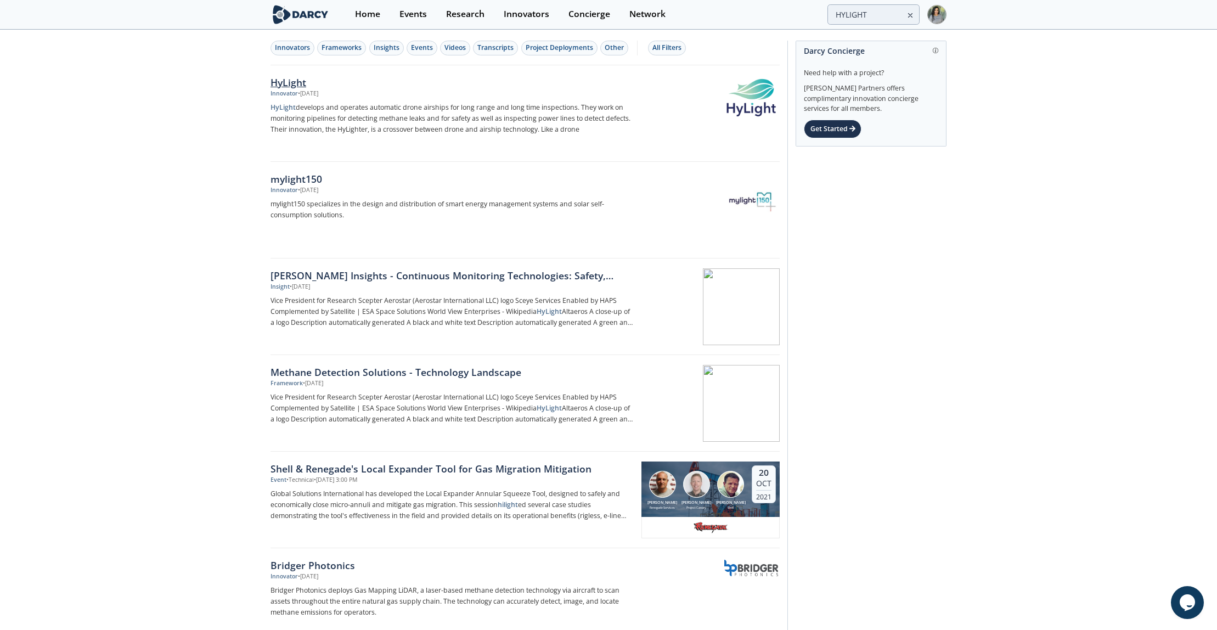
click at [285, 80] on div "HyLight" at bounding box center [451, 82] width 363 height 14
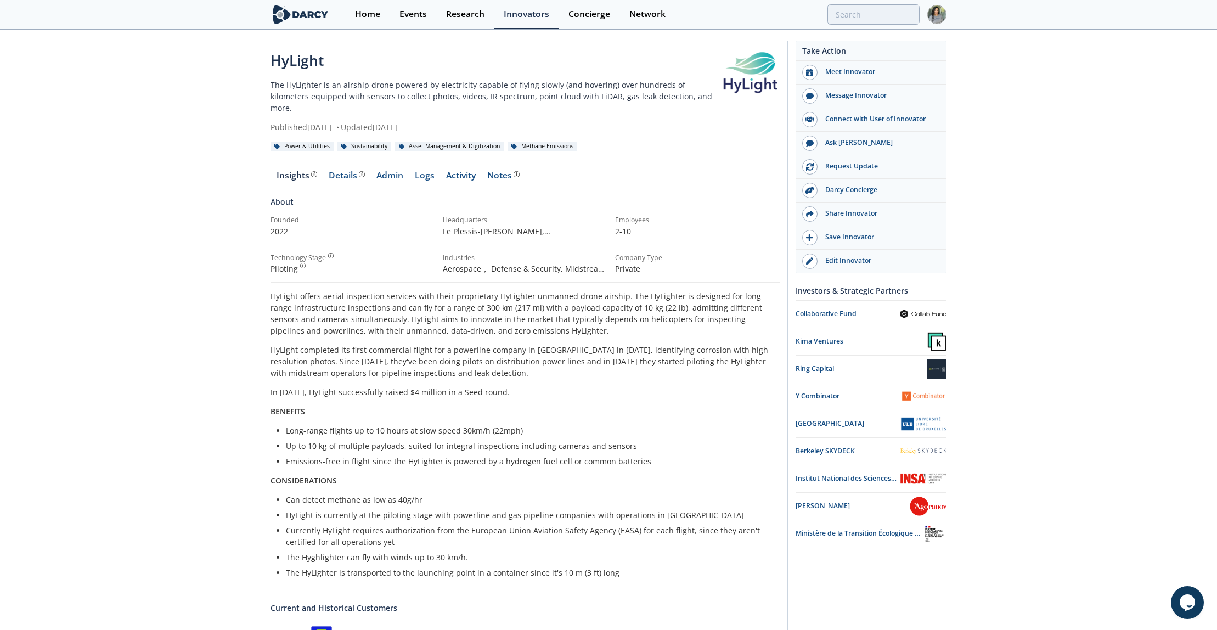
click at [348, 171] on div "Details Product overview, business model, technology and applications as added …" at bounding box center [347, 175] width 36 height 9
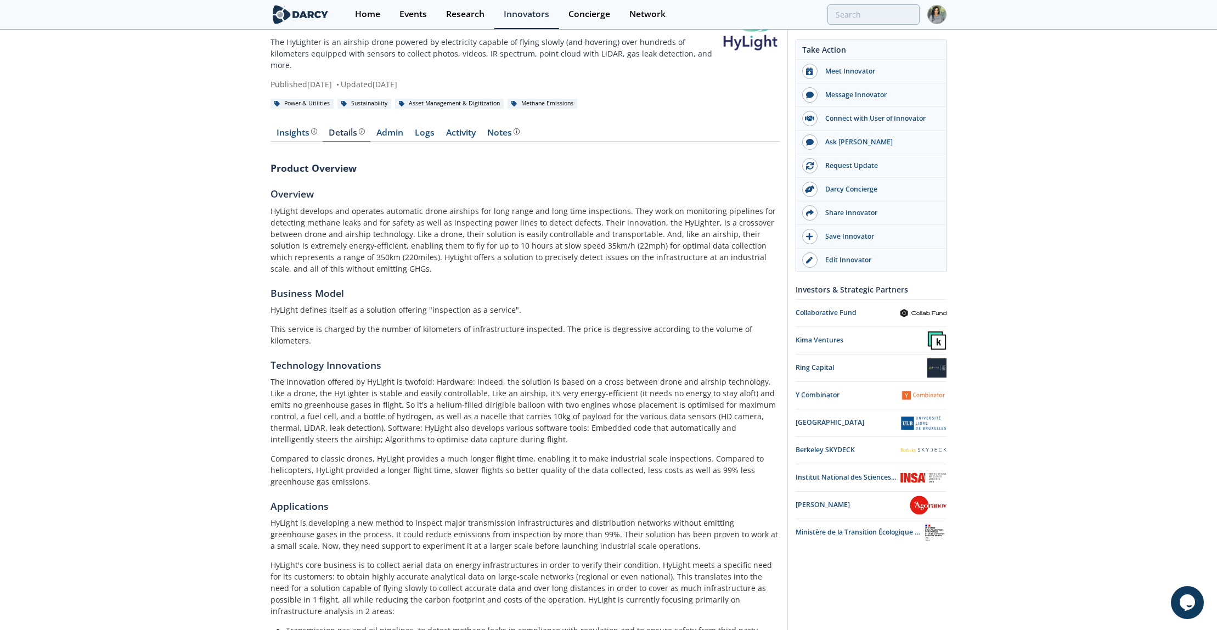
scroll to position [35, 0]
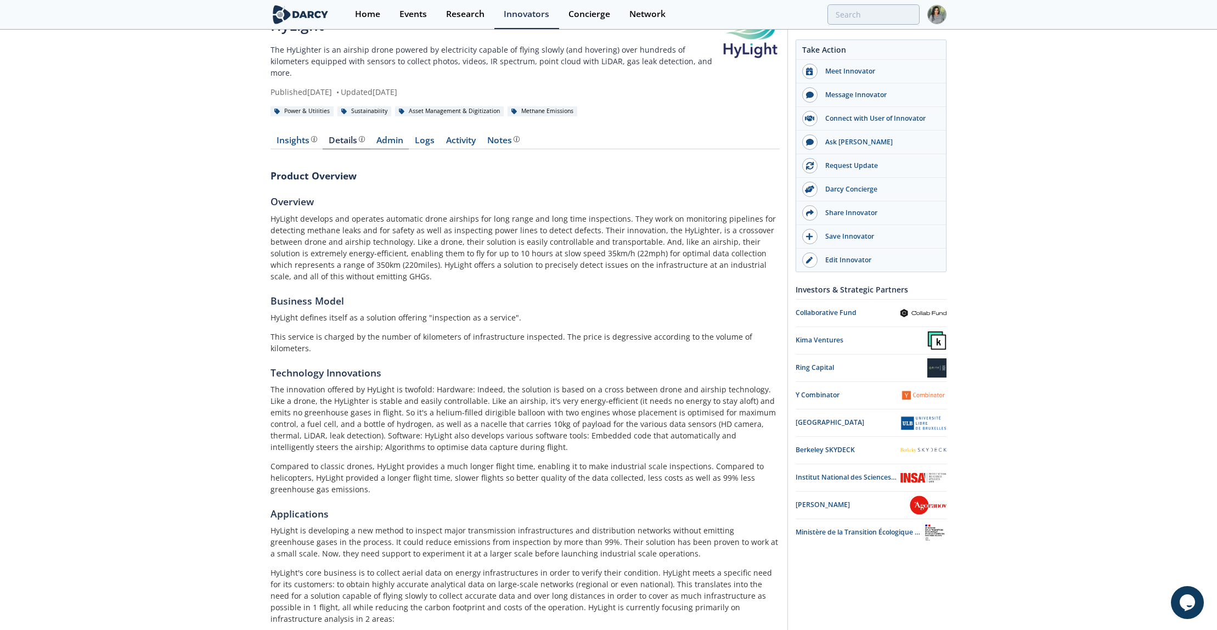
click at [385, 136] on link "Admin" at bounding box center [389, 142] width 38 height 13
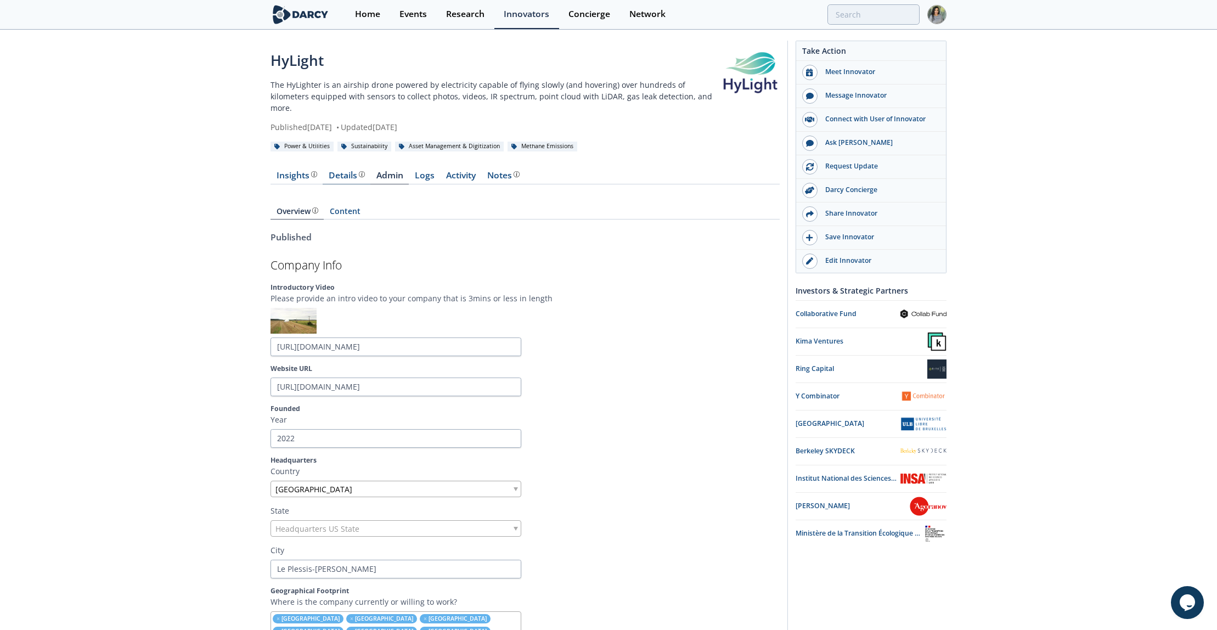
click at [348, 171] on div "Details Product overview, business model, technology and applications as added …" at bounding box center [347, 175] width 36 height 9
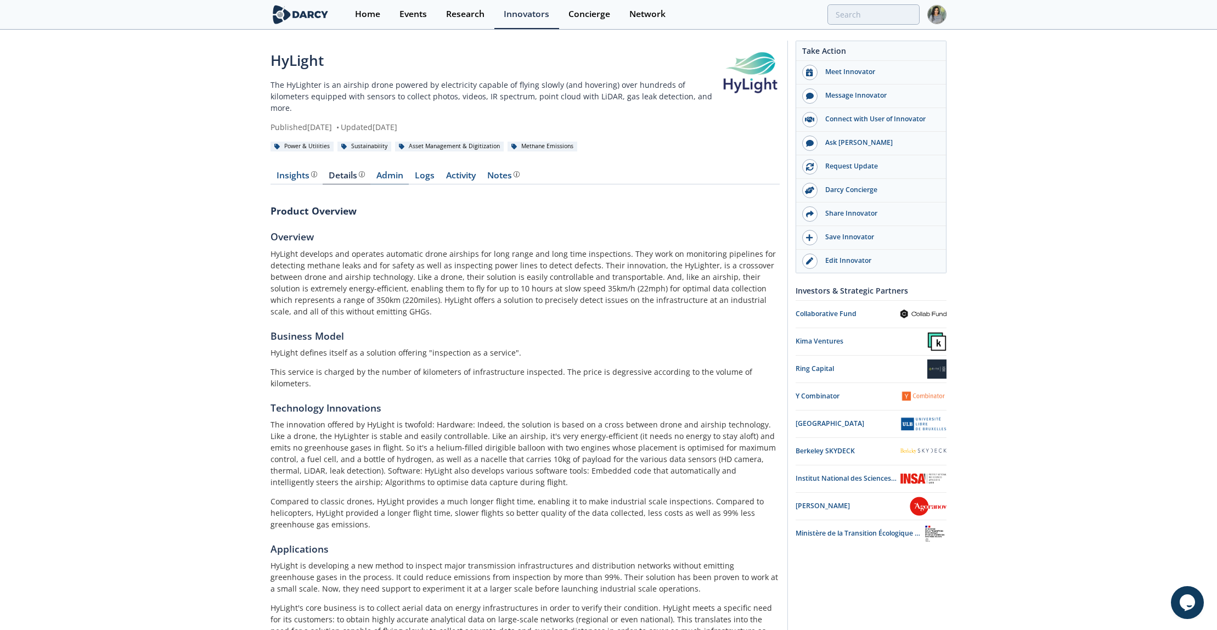
click at [386, 171] on link "Admin" at bounding box center [389, 177] width 38 height 13
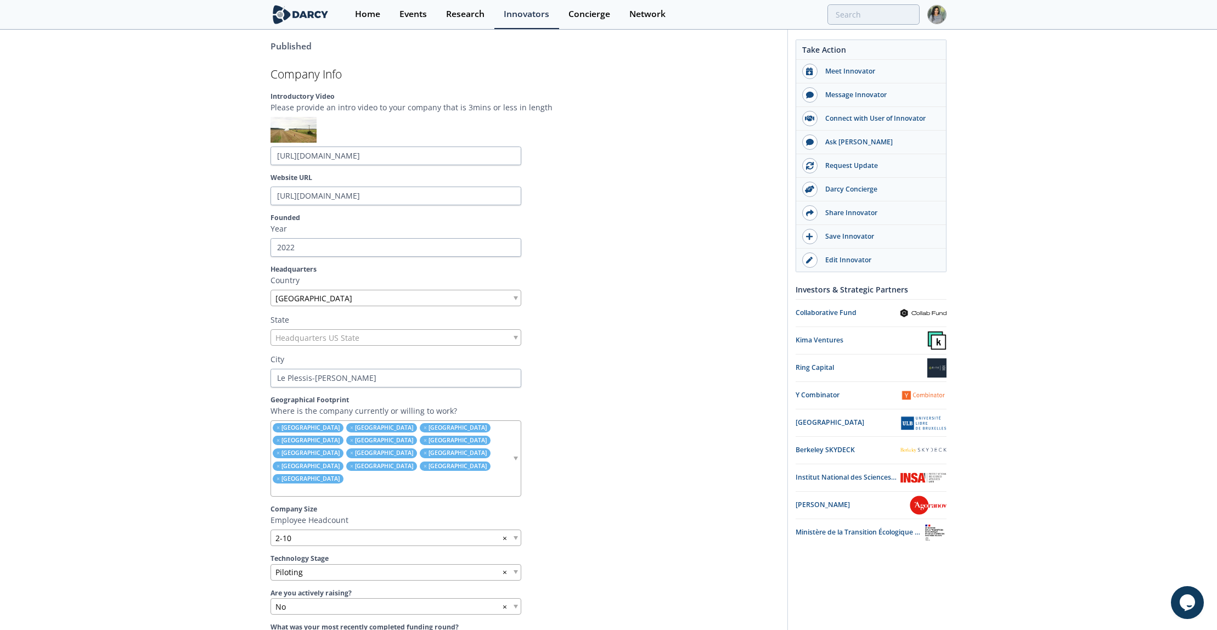
scroll to position [40, 0]
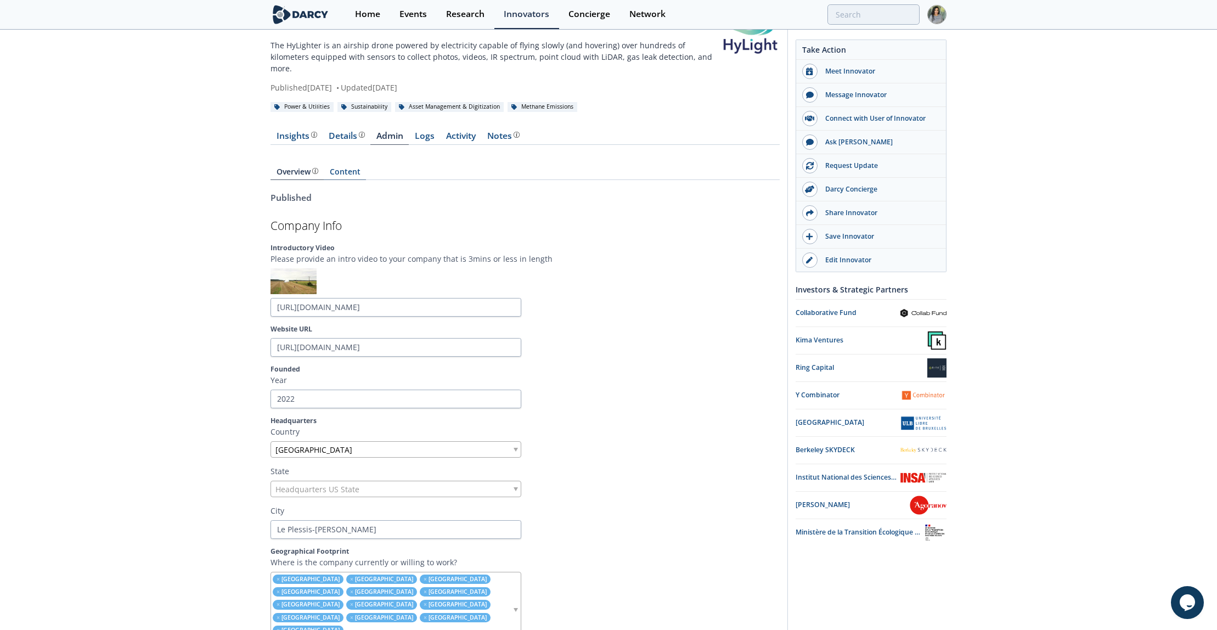
click at [342, 168] on link "Content" at bounding box center [345, 174] width 42 height 12
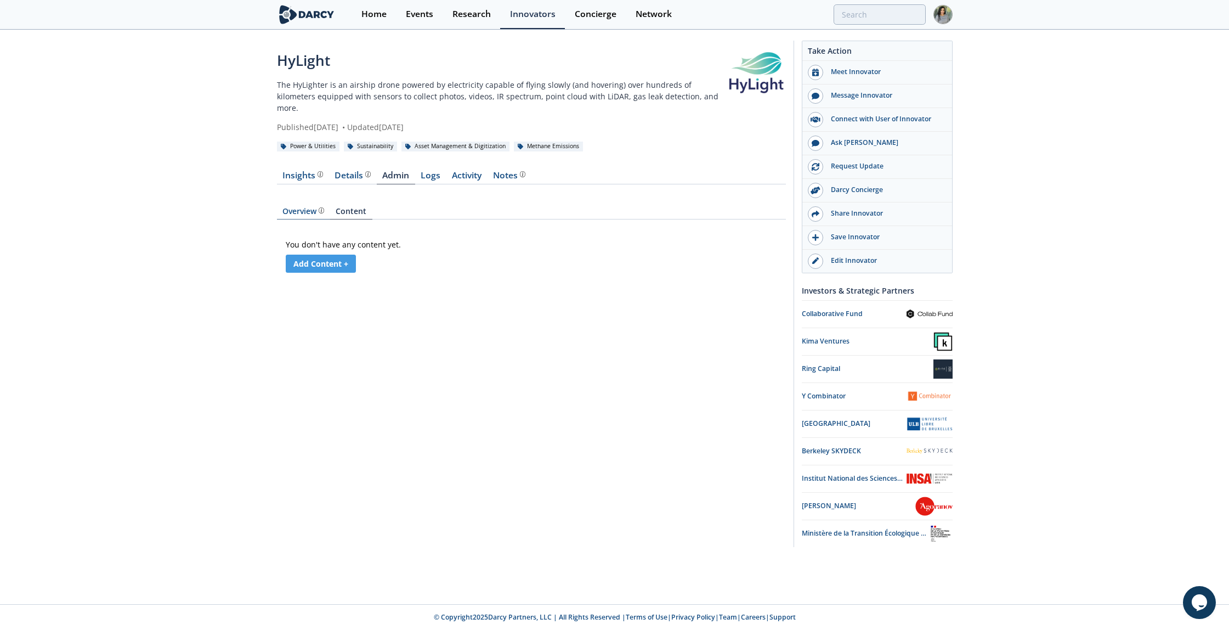
click at [299, 207] on div "Overview" at bounding box center [304, 211] width 42 height 8
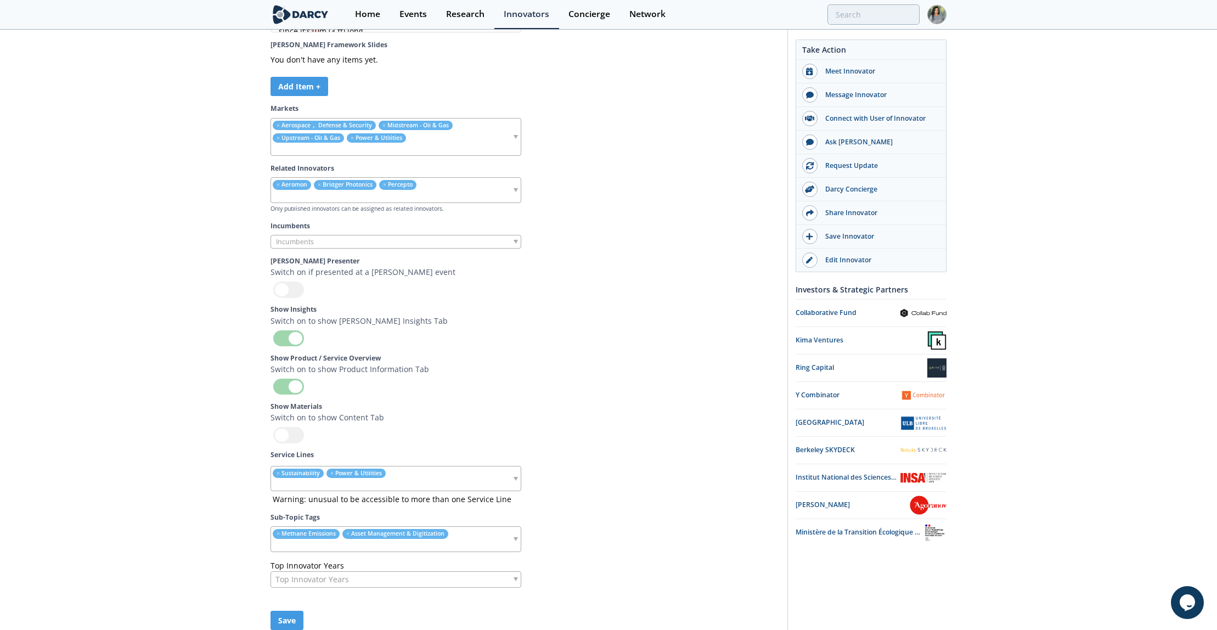
scroll to position [3573, 0]
click at [470, 186] on ul "× Aeromon × Bridger Photonics × Percepto" at bounding box center [386, 191] width 230 height 24
type input "sceye"
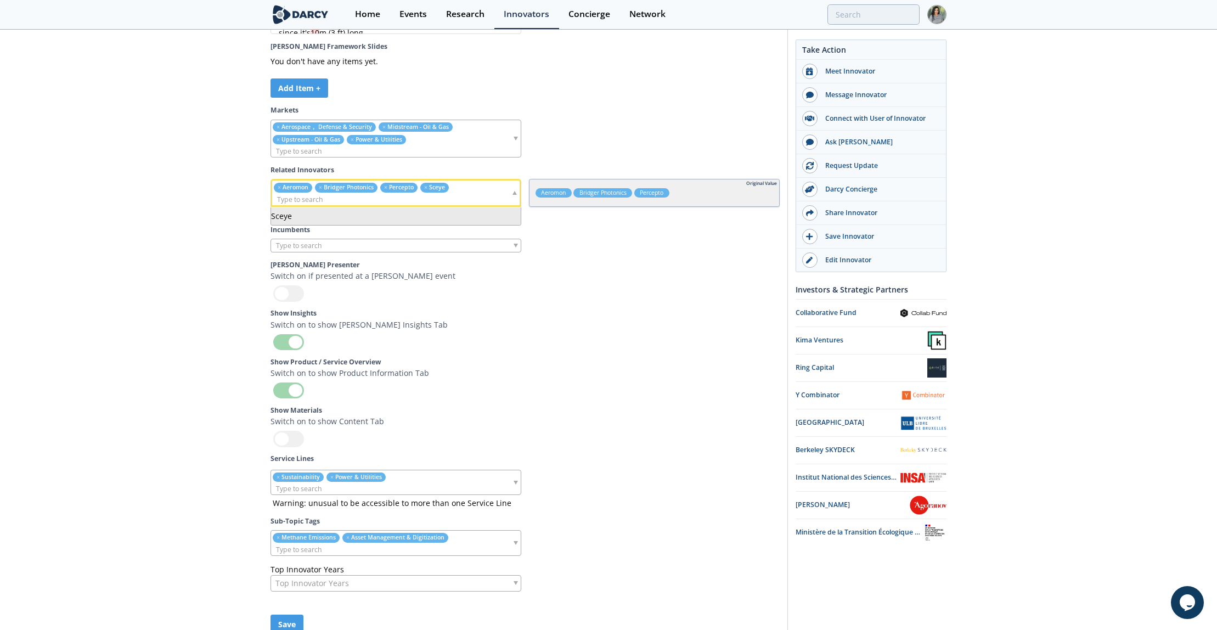
scroll to position [3630, 0]
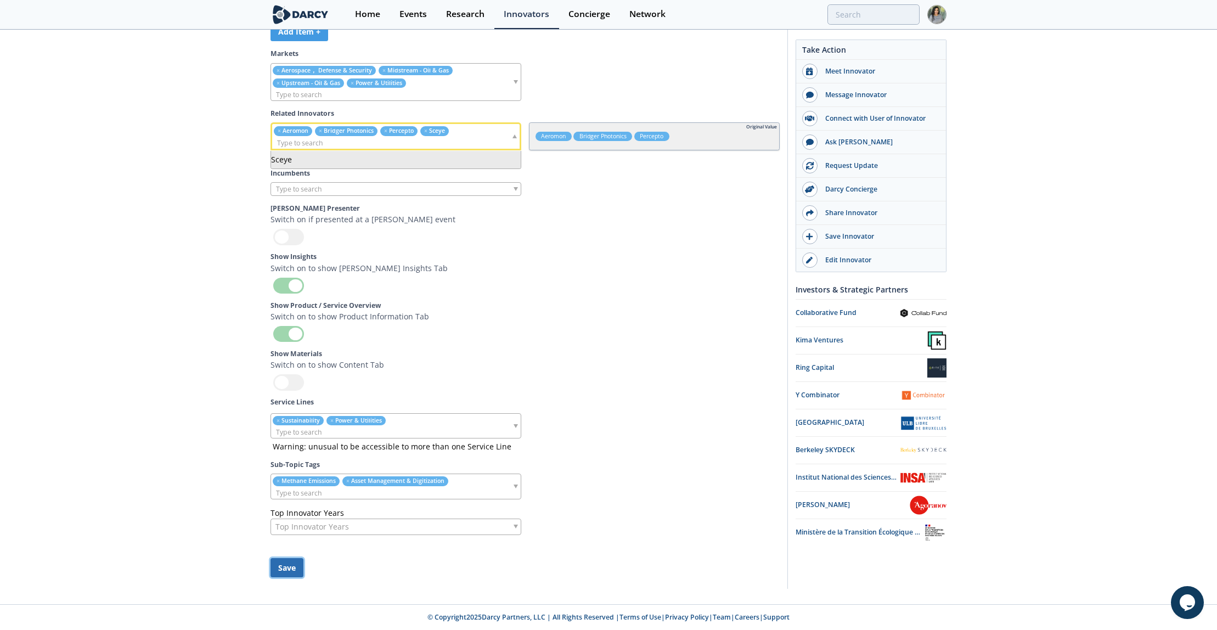
click at [285, 570] on button "Save" at bounding box center [286, 567] width 33 height 19
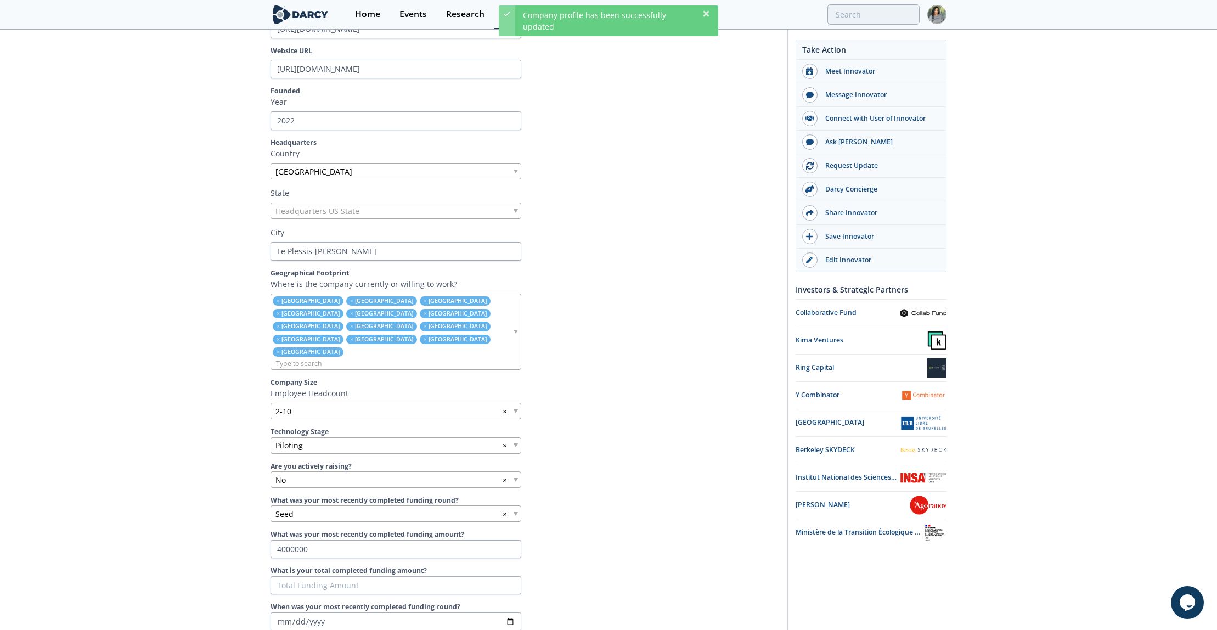
scroll to position [0, 0]
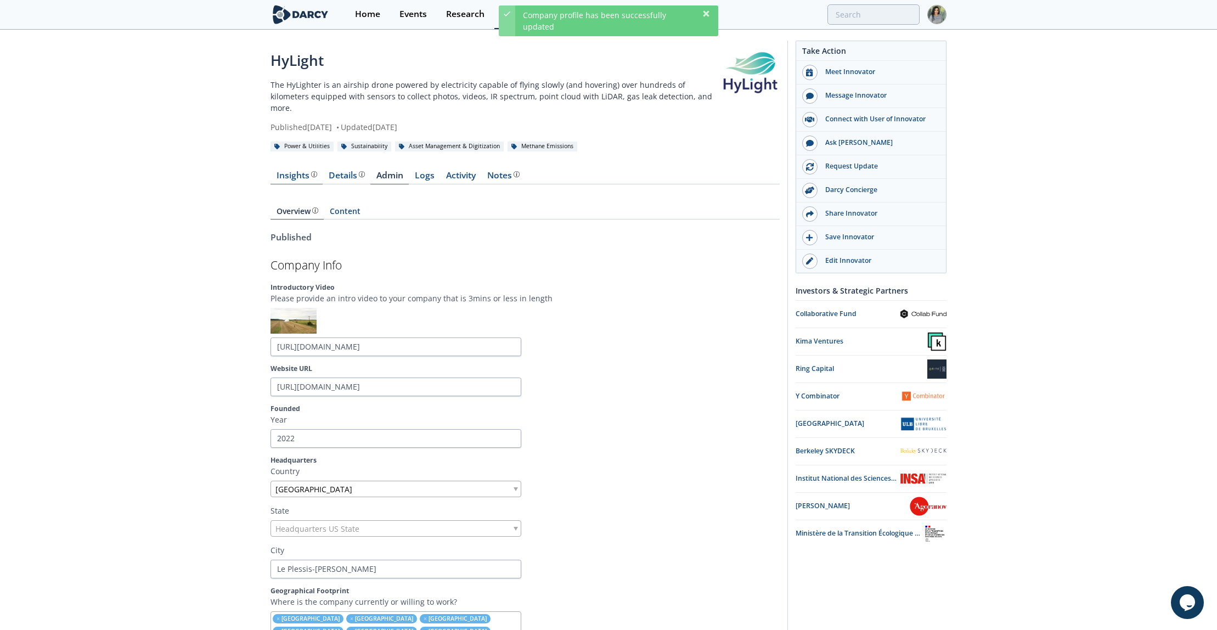
click at [307, 171] on div "Insights" at bounding box center [297, 175] width 41 height 9
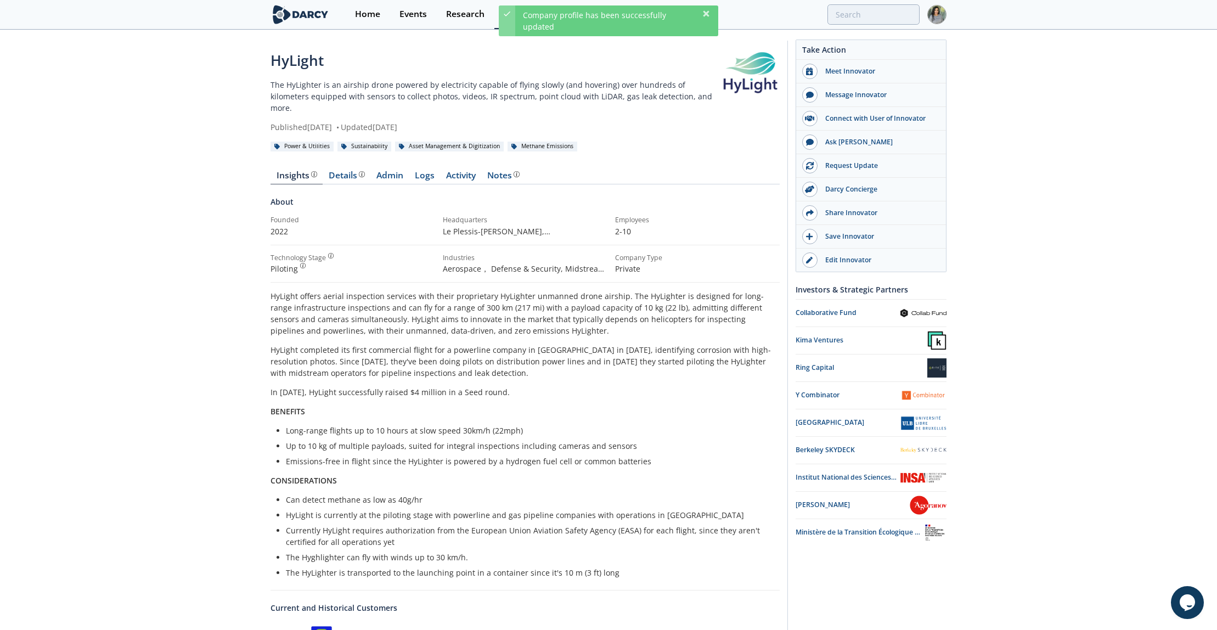
scroll to position [217, 0]
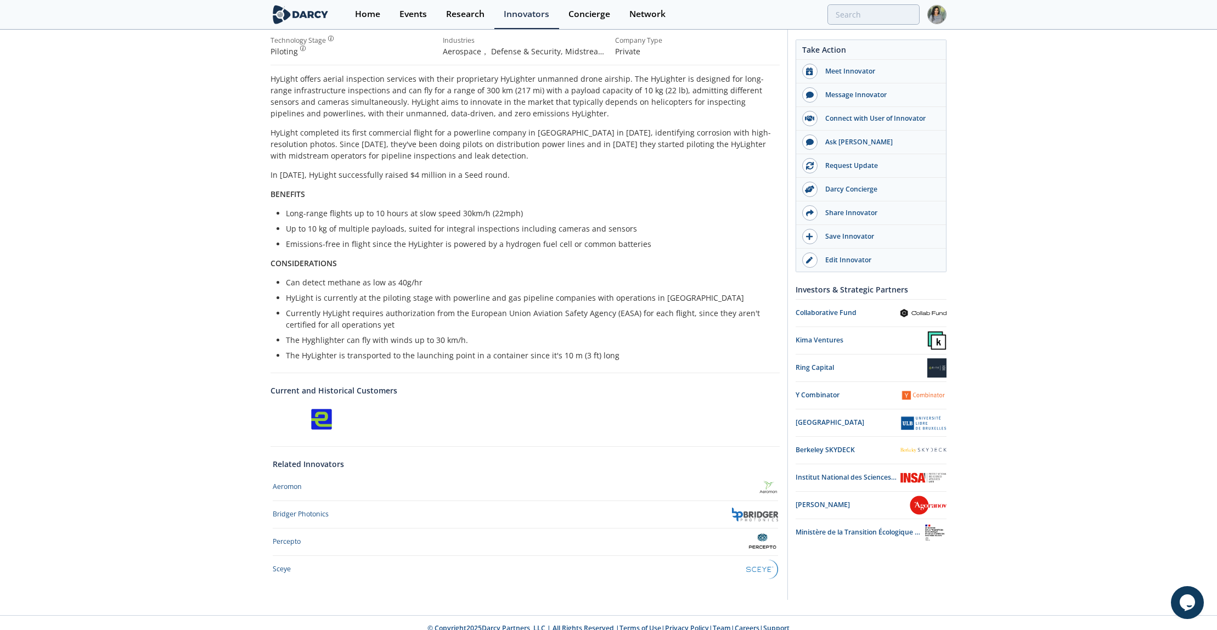
click at [754, 560] on img at bounding box center [762, 569] width 32 height 19
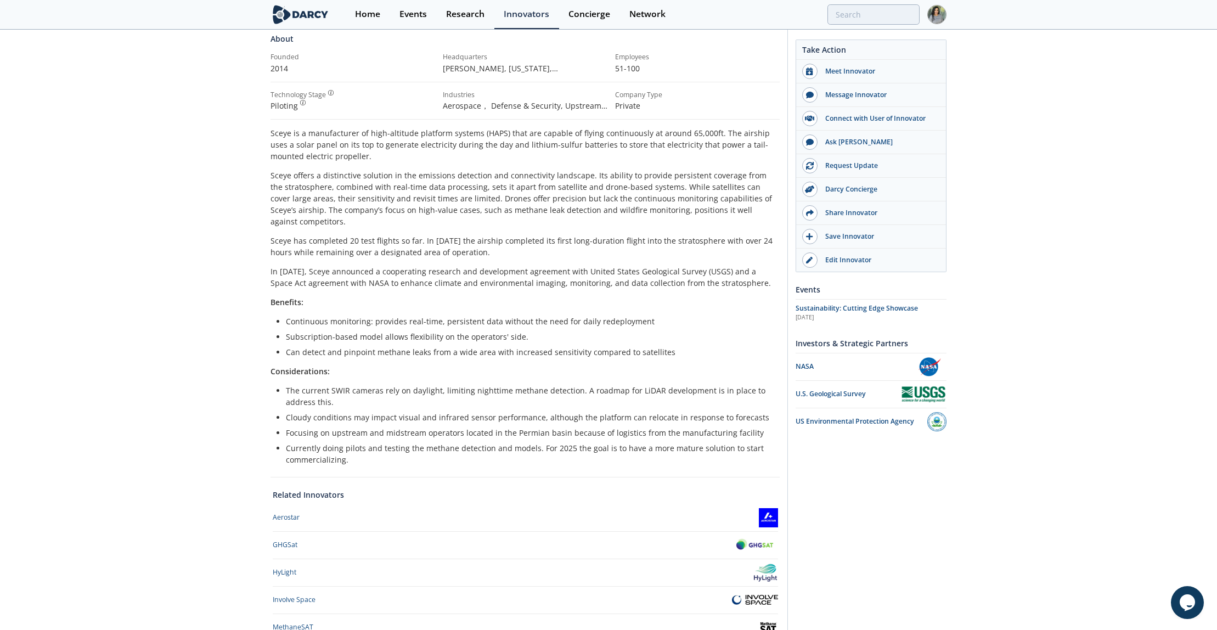
scroll to position [151, 0]
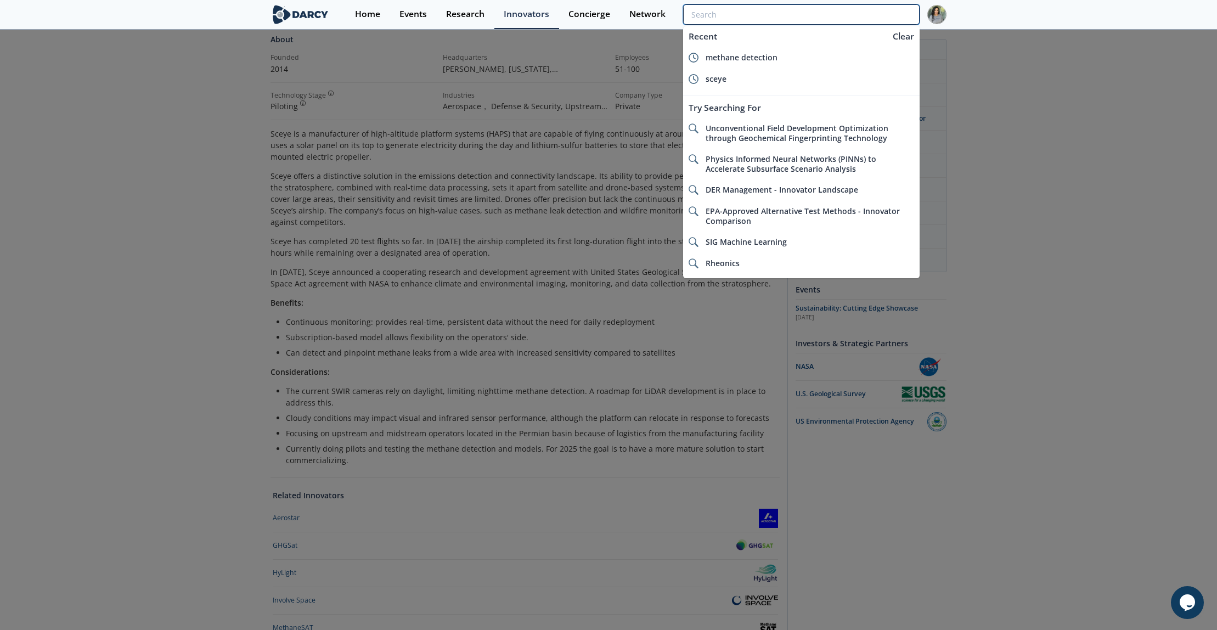
click at [889, 11] on input "search" at bounding box center [801, 14] width 236 height 20
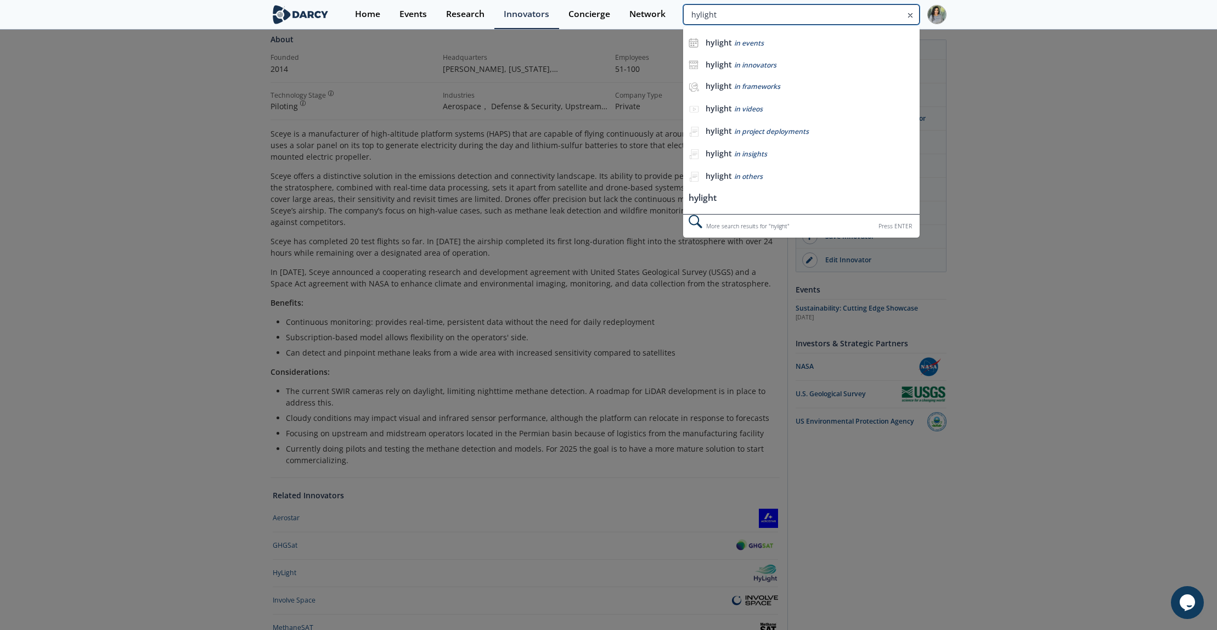
type input "hylight"
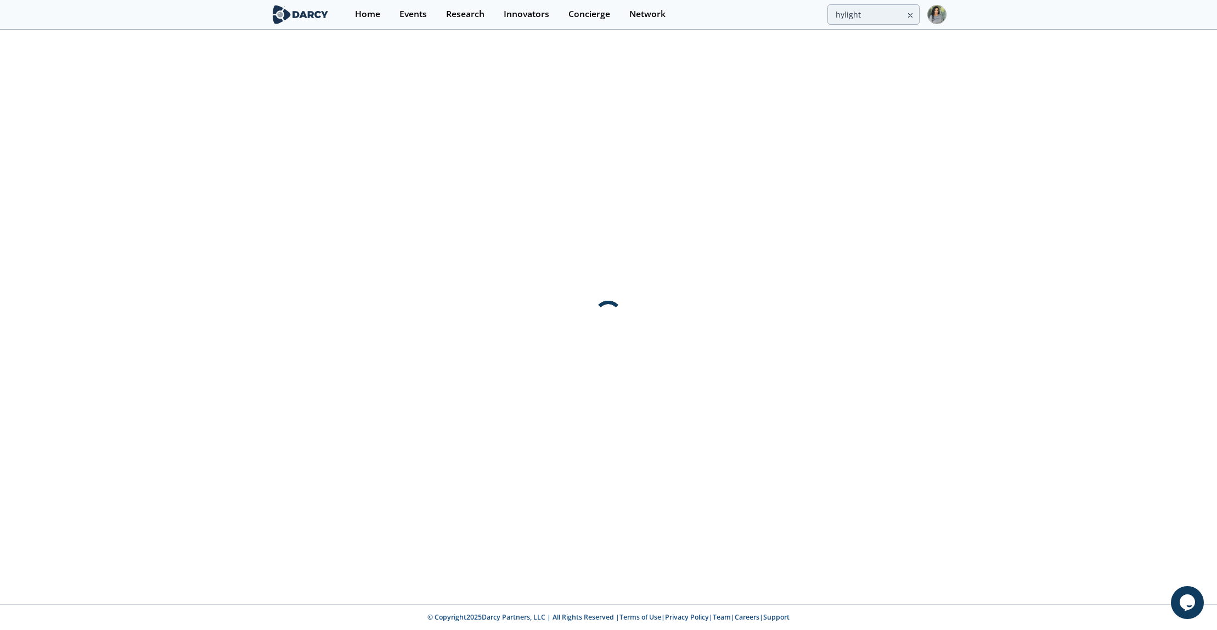
scroll to position [0, 0]
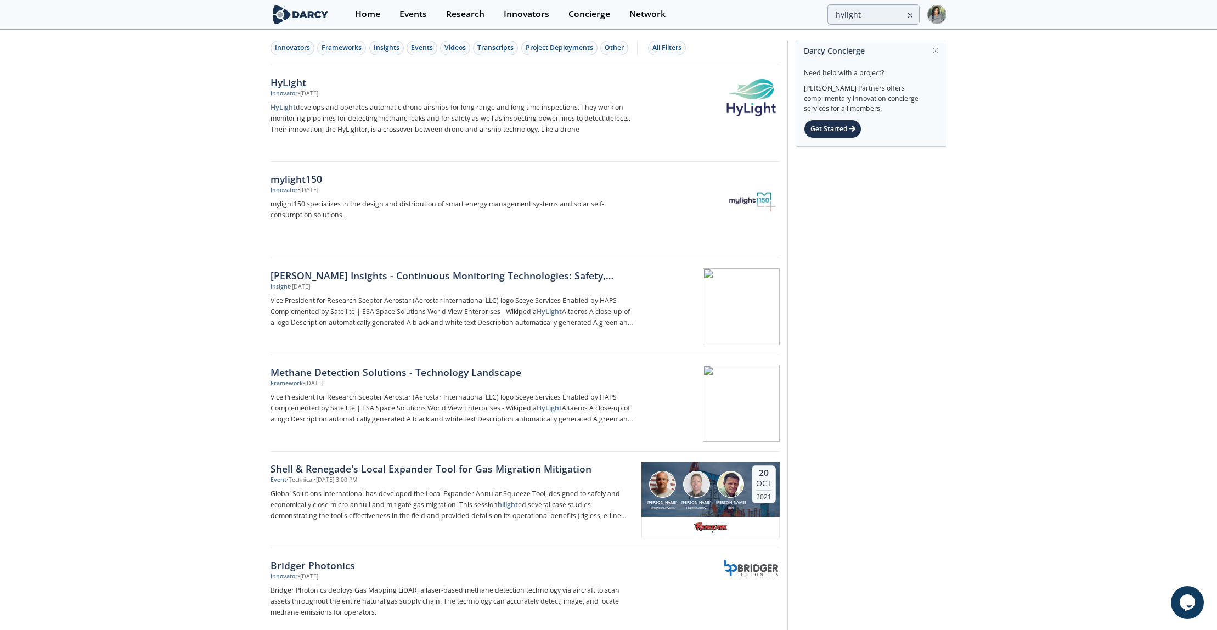
click at [736, 91] on img at bounding box center [751, 97] width 54 height 41
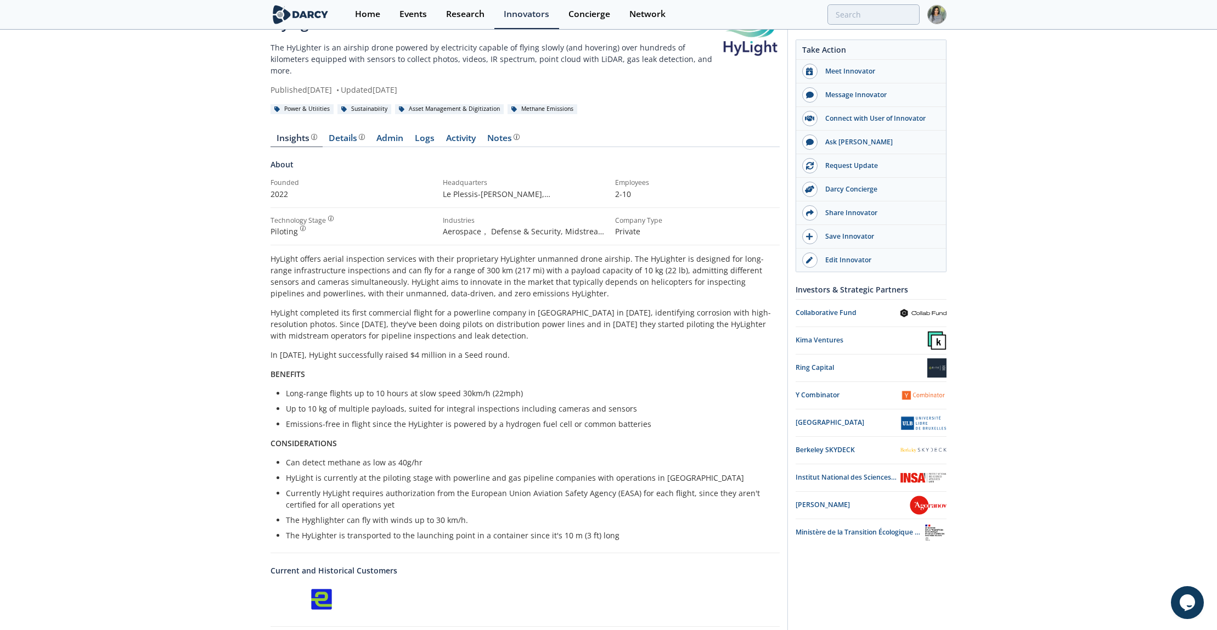
scroll to position [38, 0]
